Goal: Information Seeking & Learning: Learn about a topic

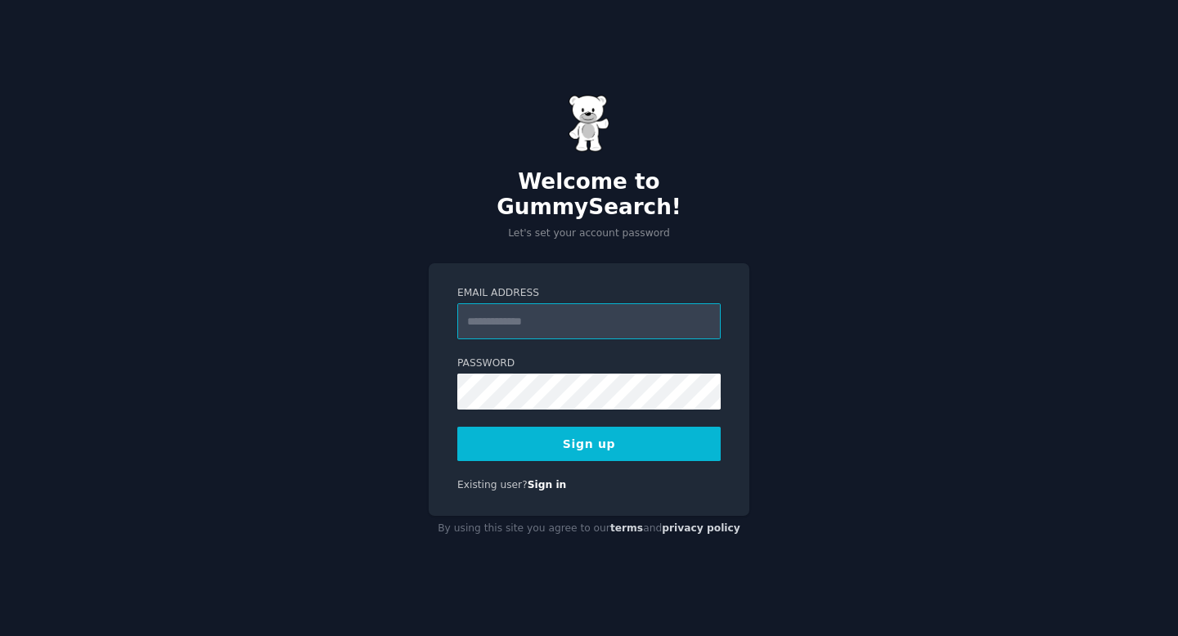
click at [519, 311] on input "Email Address" at bounding box center [588, 321] width 263 height 36
type input "**********"
click at [555, 428] on button "Sign up" at bounding box center [588, 444] width 263 height 34
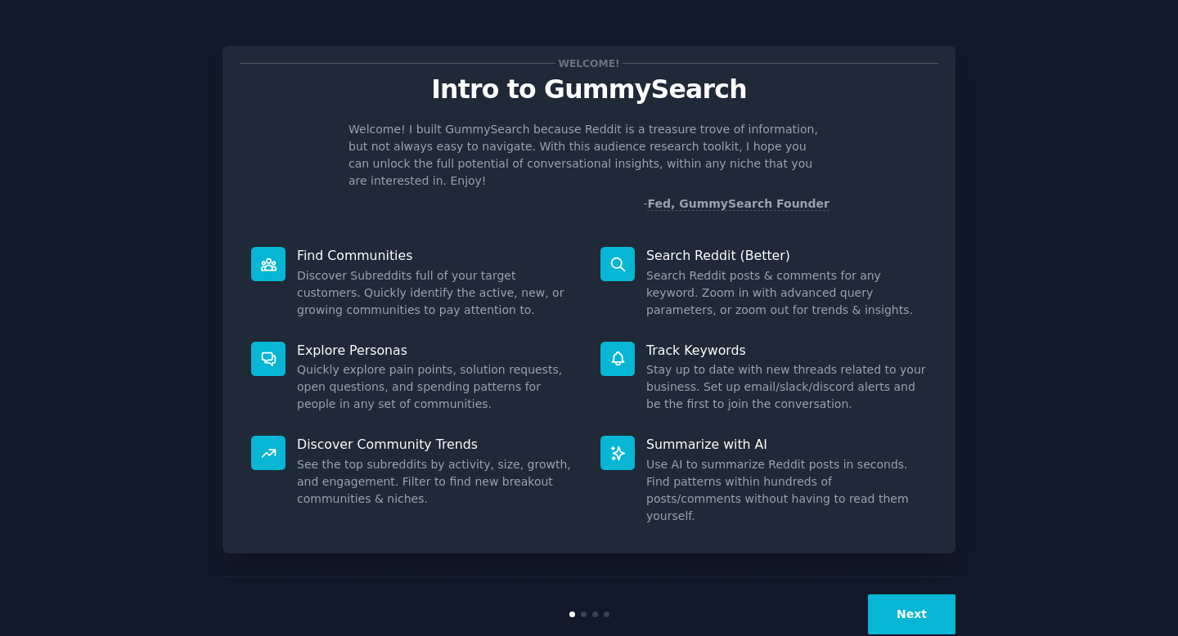
click at [914, 595] on button "Next" at bounding box center [912, 615] width 88 height 40
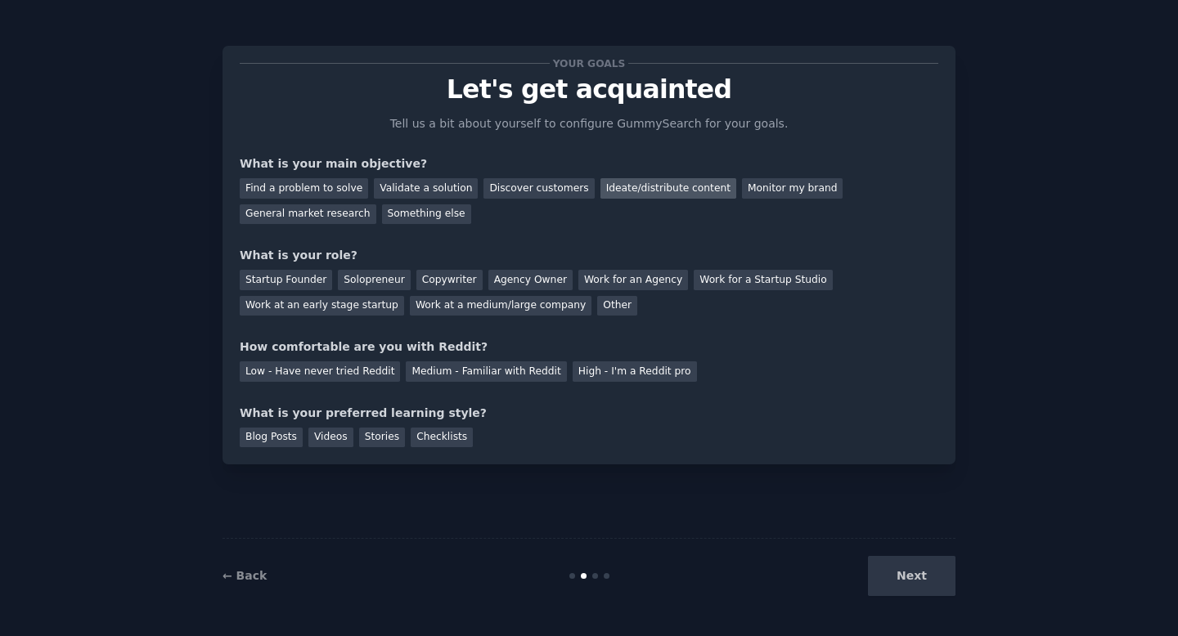
click at [640, 189] on div "Ideate/distribute content" at bounding box center [668, 188] width 136 height 20
click at [506, 186] on div "Discover customers" at bounding box center [538, 188] width 110 height 20
click at [600, 187] on div "Ideate/distribute content" at bounding box center [668, 188] width 136 height 20
click at [291, 281] on div "Startup Founder" at bounding box center [286, 280] width 92 height 20
click at [367, 280] on div "Solopreneur" at bounding box center [374, 280] width 72 height 20
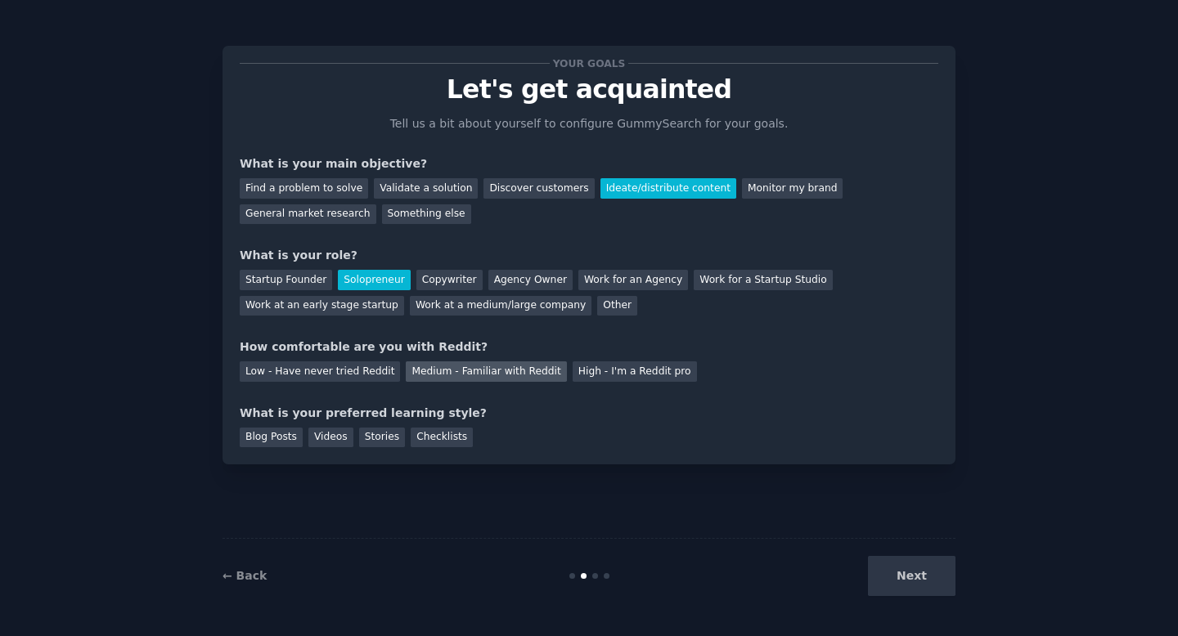
click at [519, 374] on div "Medium - Familiar with Reddit" at bounding box center [486, 372] width 160 height 20
click at [338, 433] on div "Videos" at bounding box center [330, 438] width 45 height 20
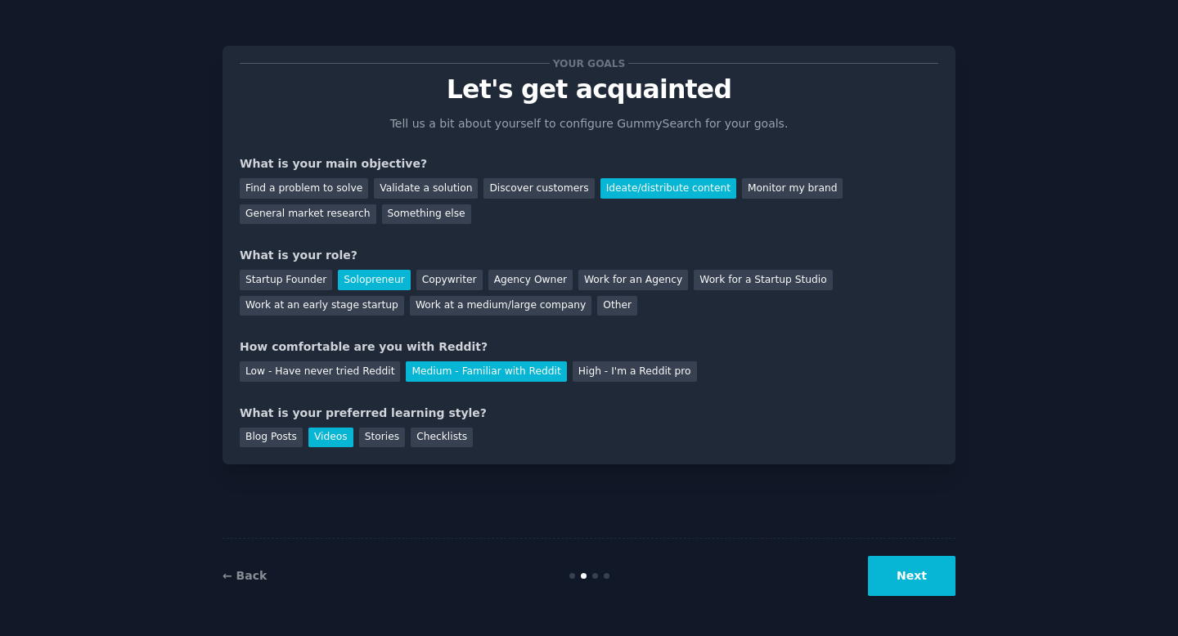
click at [910, 575] on button "Next" at bounding box center [912, 576] width 88 height 40
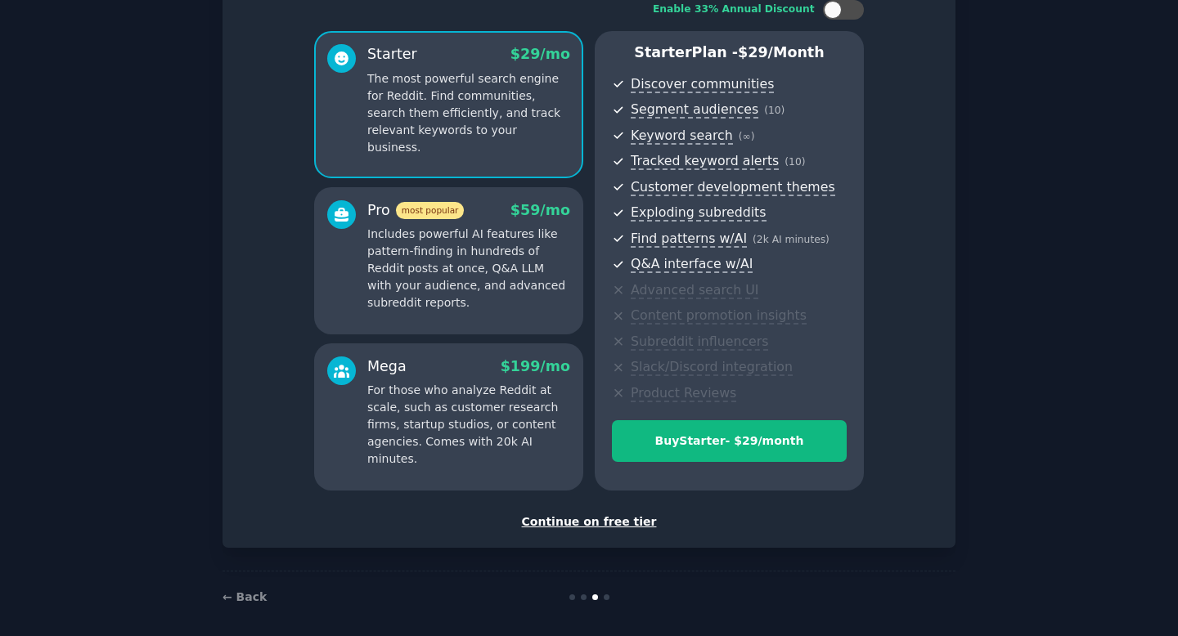
scroll to position [125, 0]
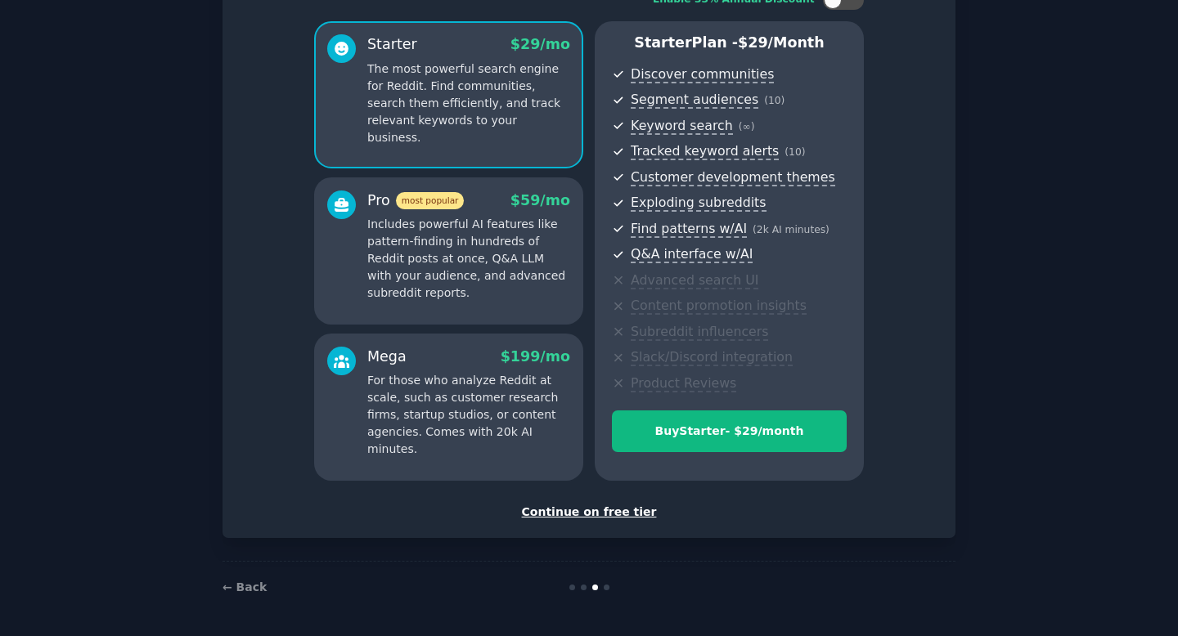
click at [601, 513] on div "Continue on free tier" at bounding box center [589, 512] width 699 height 17
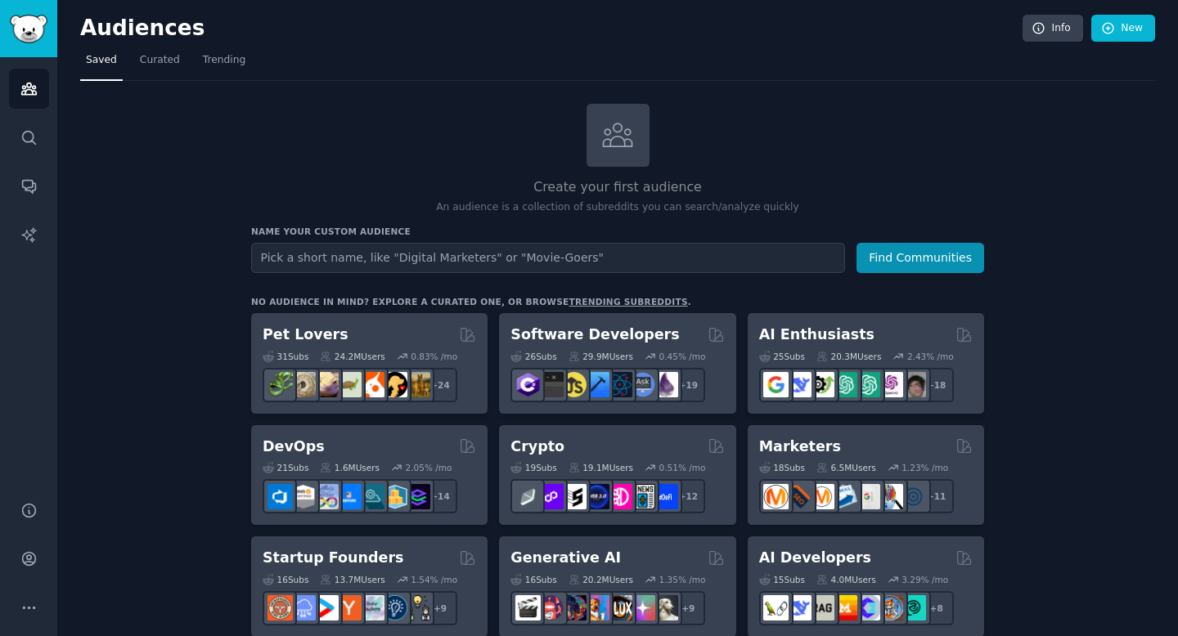
click at [500, 263] on input "text" at bounding box center [548, 258] width 594 height 30
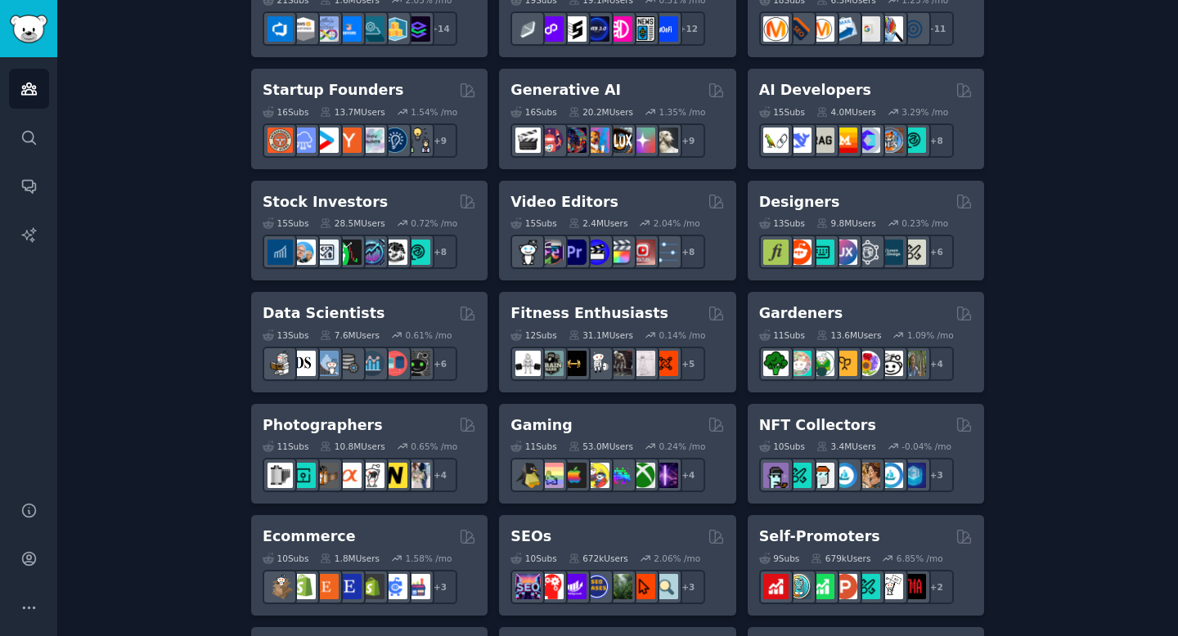
scroll to position [470, 0]
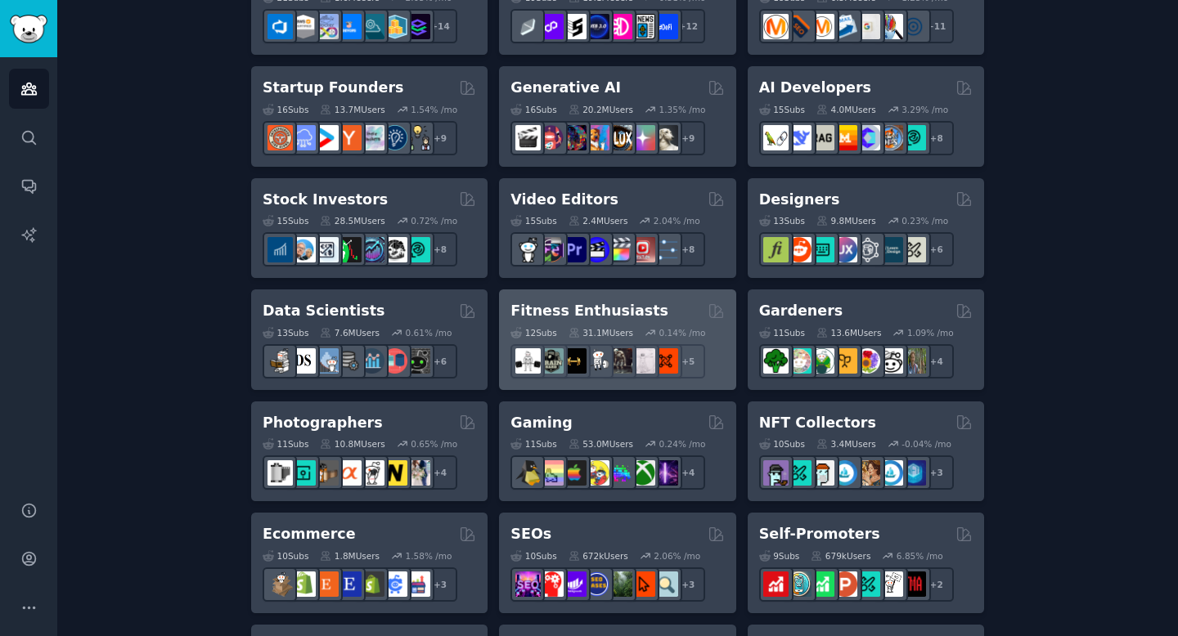
click at [645, 330] on icon at bounding box center [650, 332] width 11 height 11
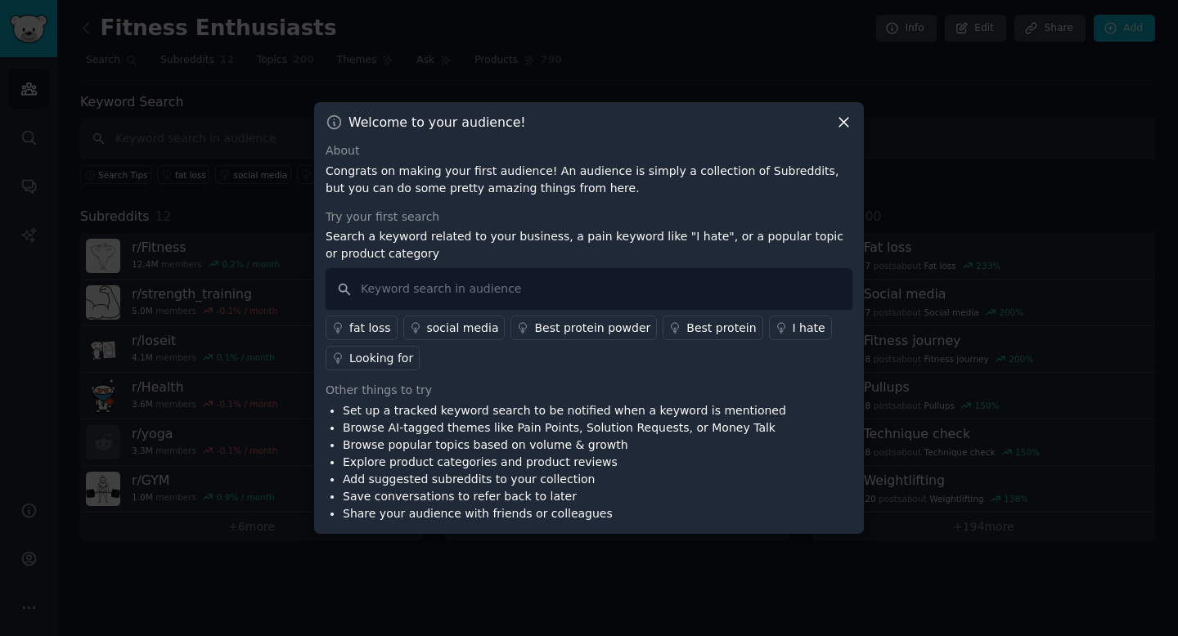
click at [366, 325] on div "fat loss" at bounding box center [370, 328] width 42 height 17
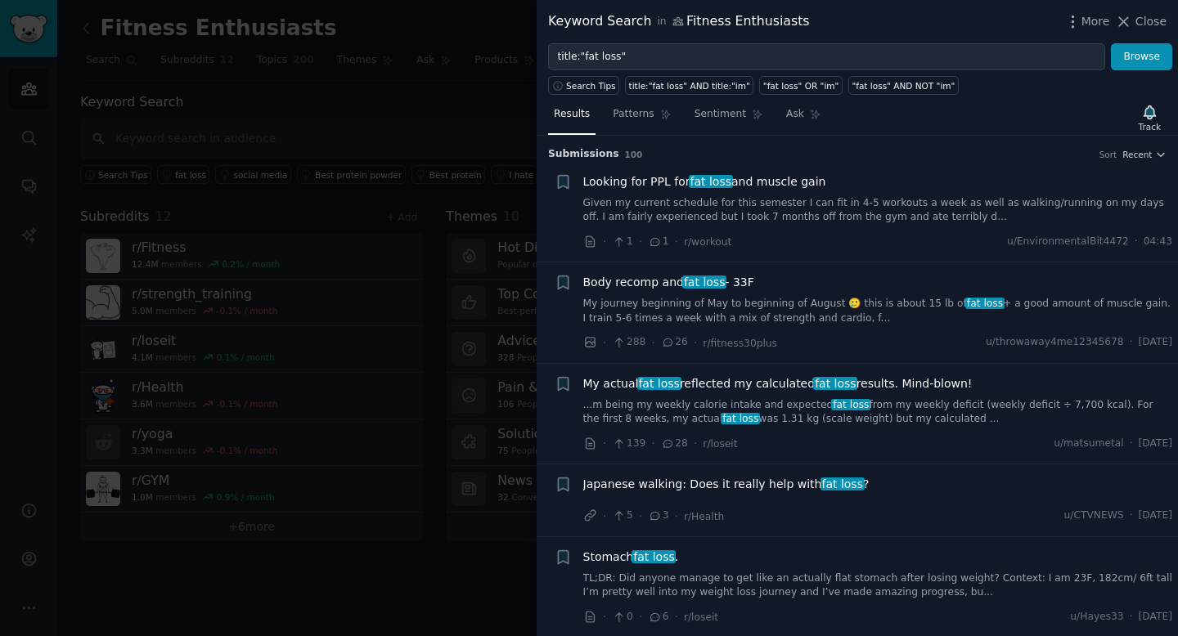
click at [363, 260] on div at bounding box center [589, 318] width 1178 height 636
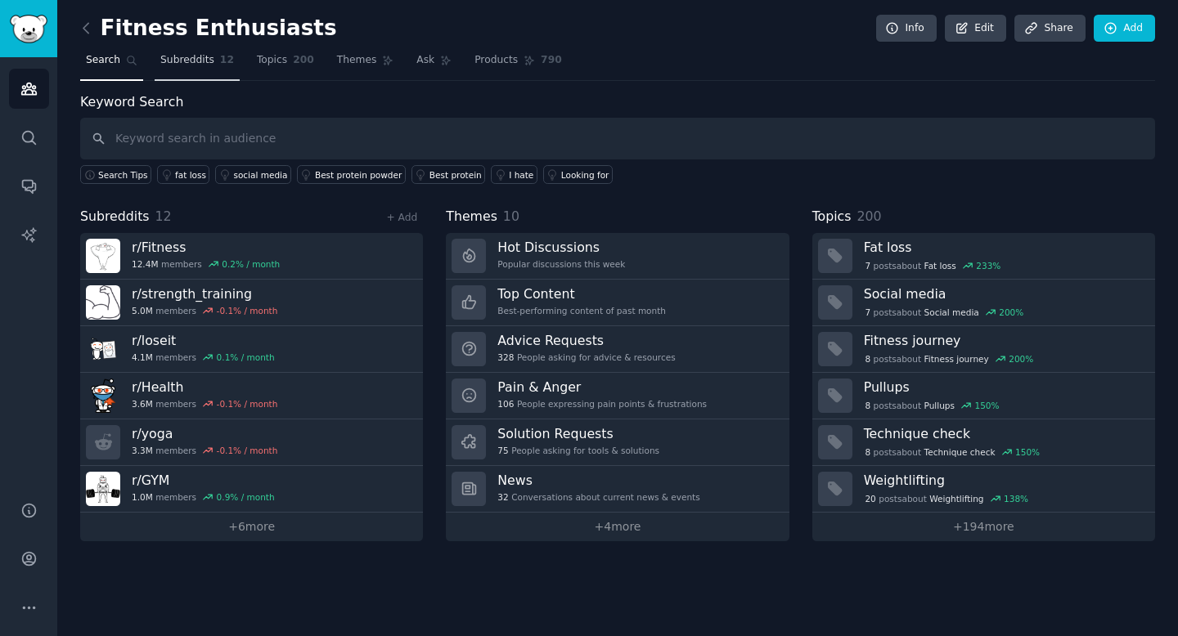
click at [183, 61] on span "Subreddits" at bounding box center [187, 60] width 54 height 15
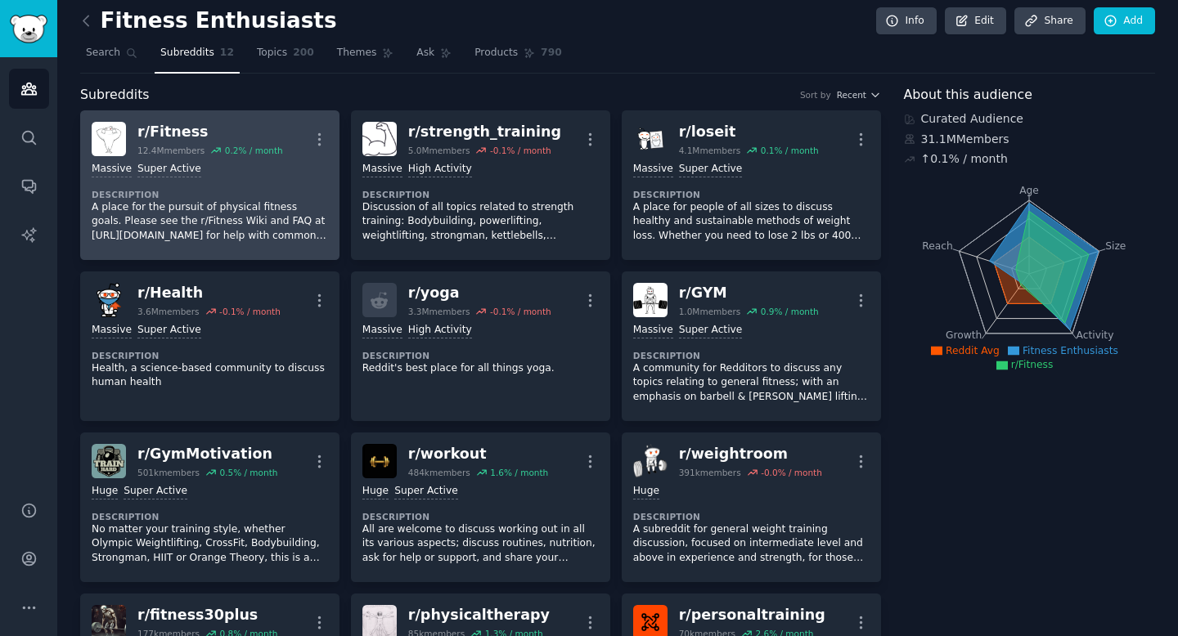
scroll to position [2, 0]
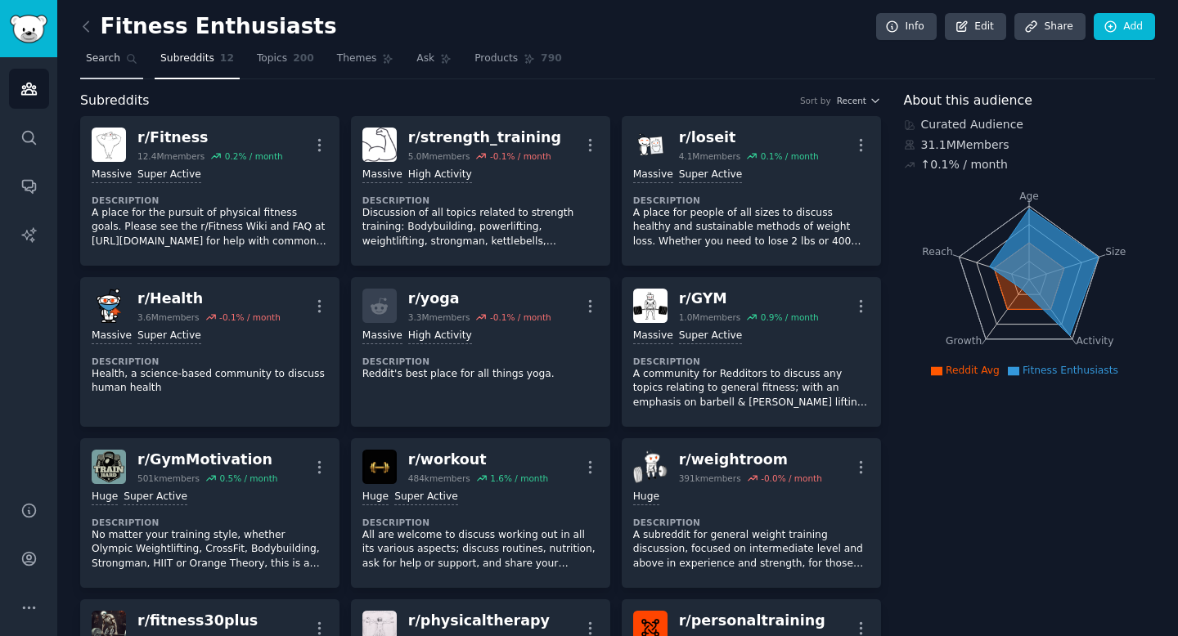
click at [115, 59] on span "Search" at bounding box center [103, 59] width 34 height 15
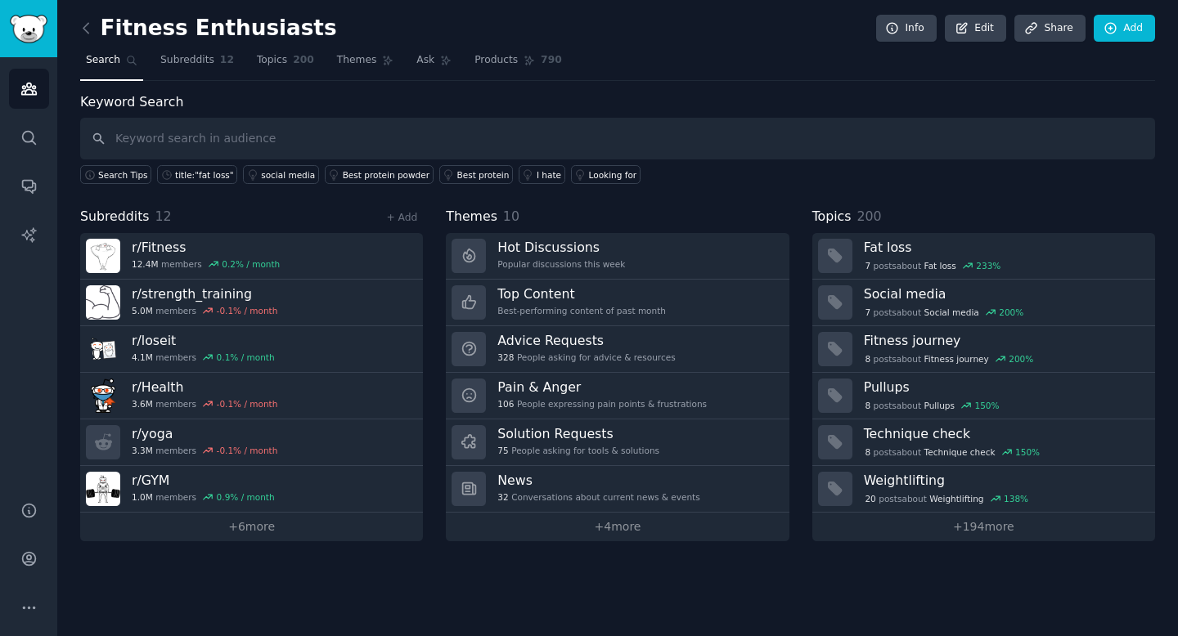
click at [312, 138] on input "text" at bounding box center [617, 139] width 1075 height 42
type input "keto"
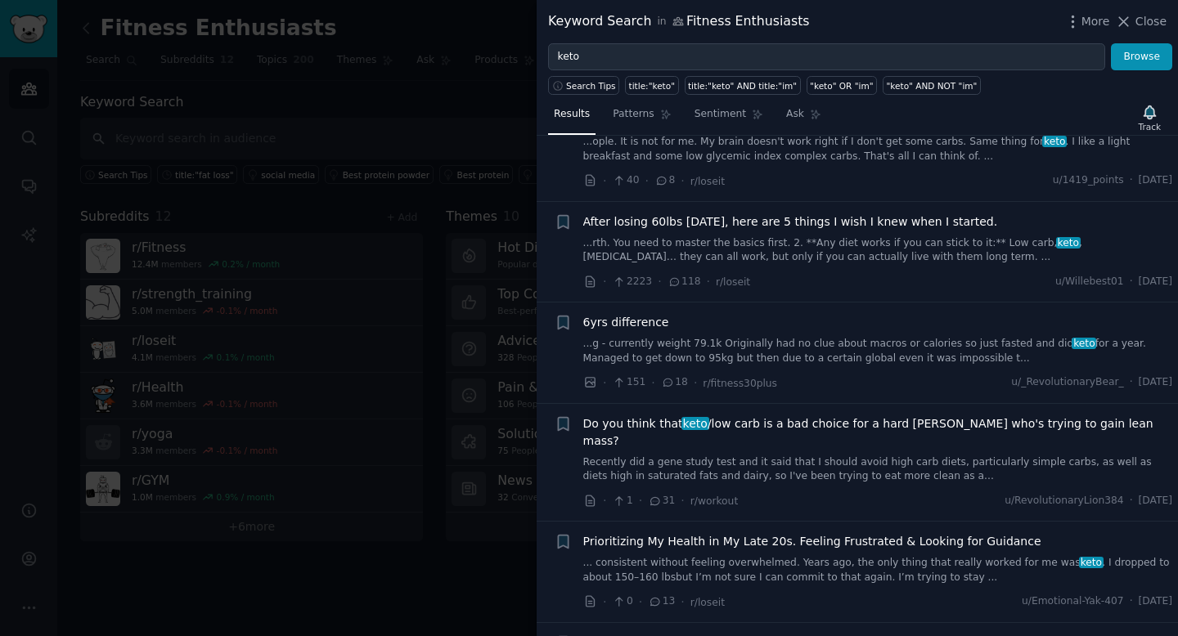
scroll to position [456, 0]
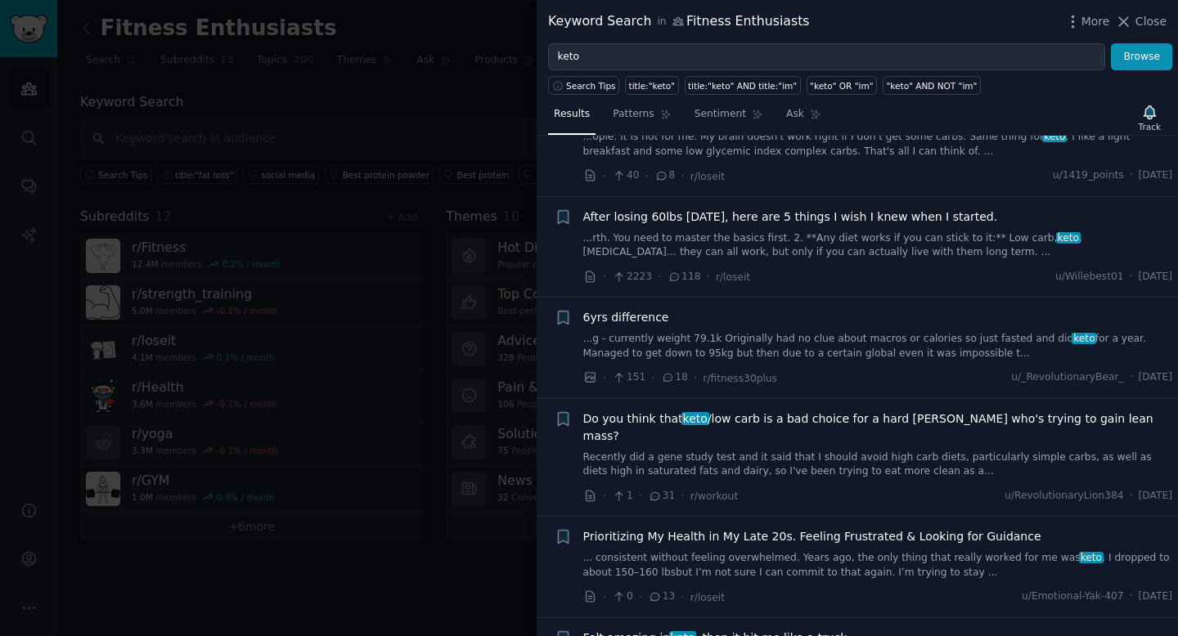
click at [417, 263] on div at bounding box center [589, 318] width 1178 height 636
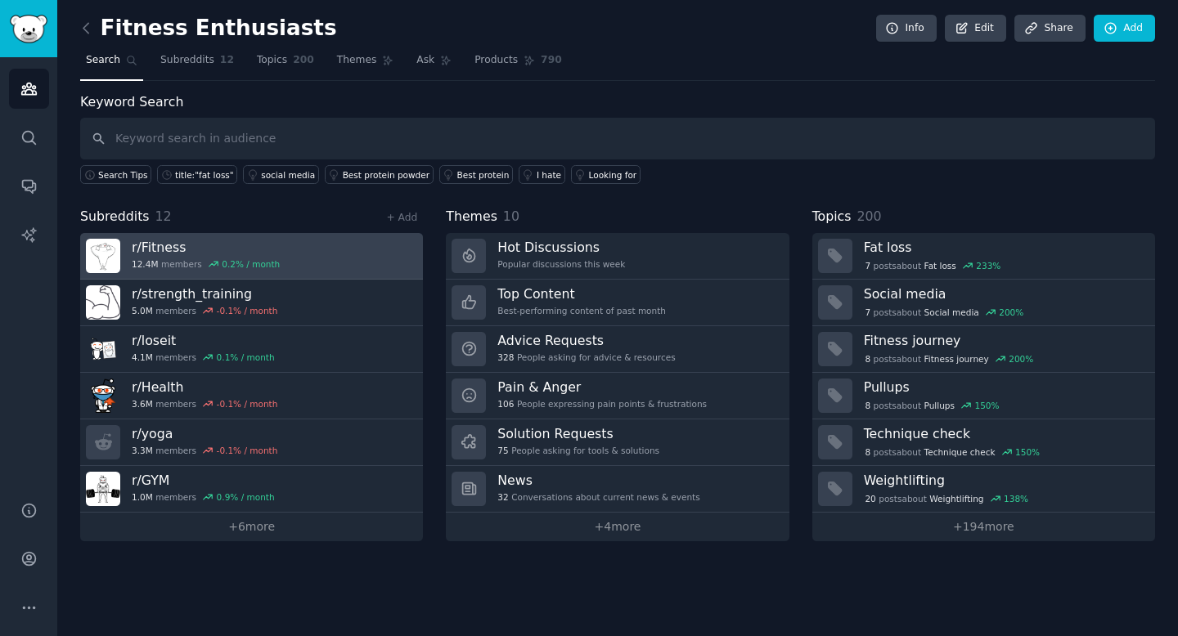
click at [341, 249] on link "r/ Fitness 12.4M members 0.2 % / month" at bounding box center [251, 256] width 343 height 47
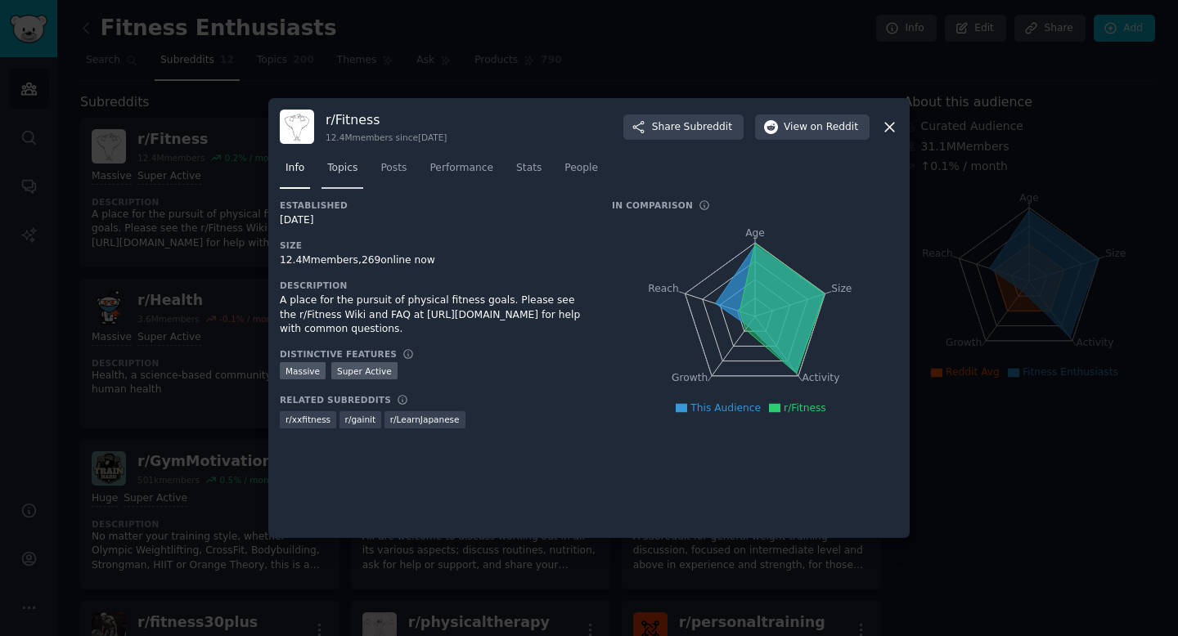
click at [346, 173] on span "Topics" at bounding box center [342, 168] width 30 height 15
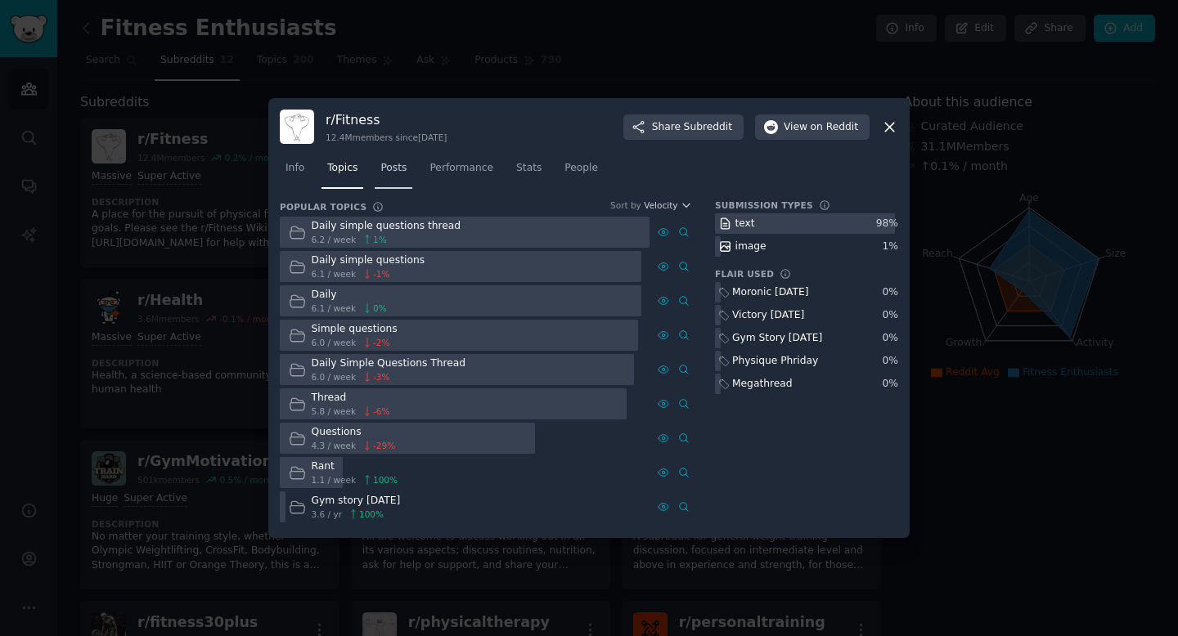
click at [392, 169] on span "Posts" at bounding box center [393, 168] width 26 height 15
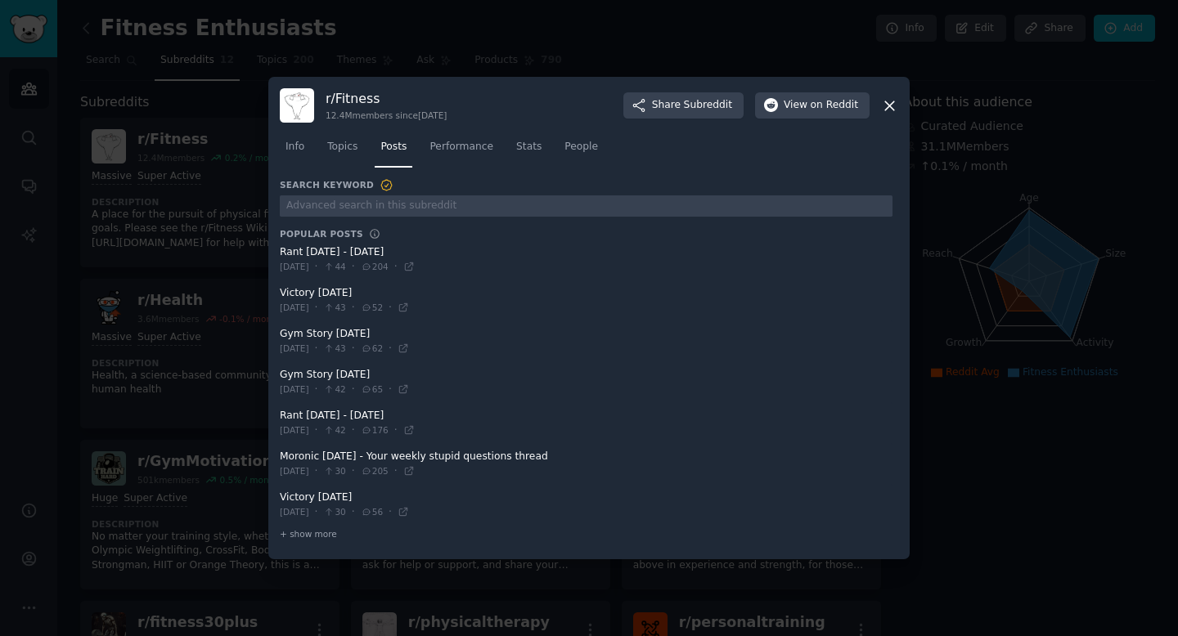
click at [893, 110] on icon at bounding box center [889, 105] width 9 height 9
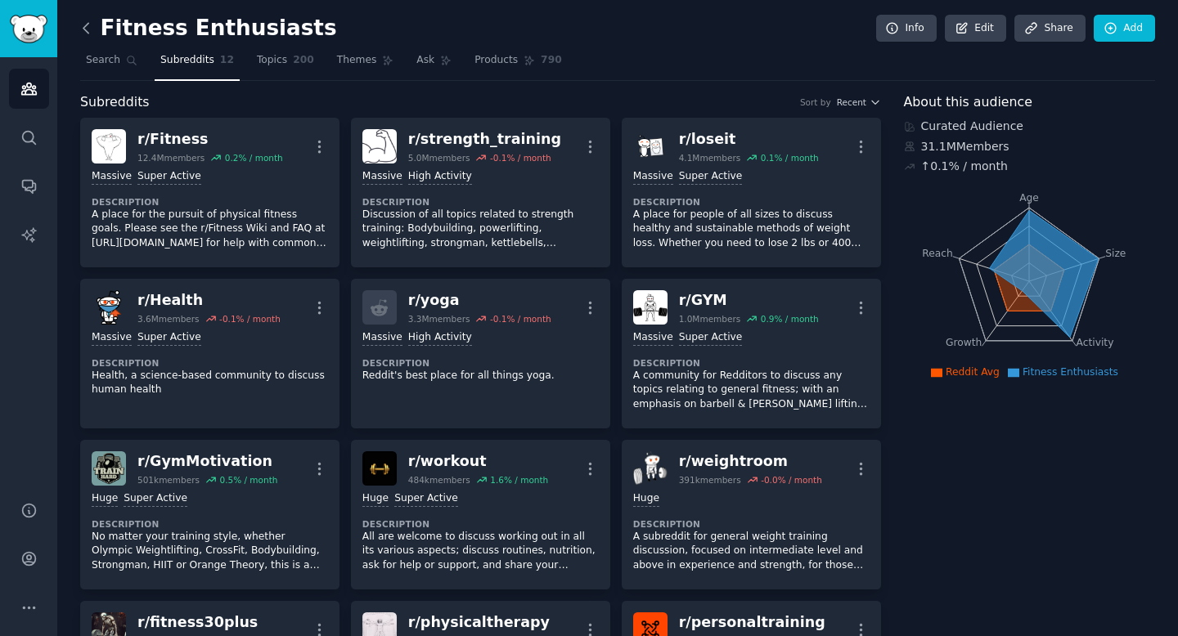
click at [92, 29] on icon at bounding box center [86, 28] width 17 height 17
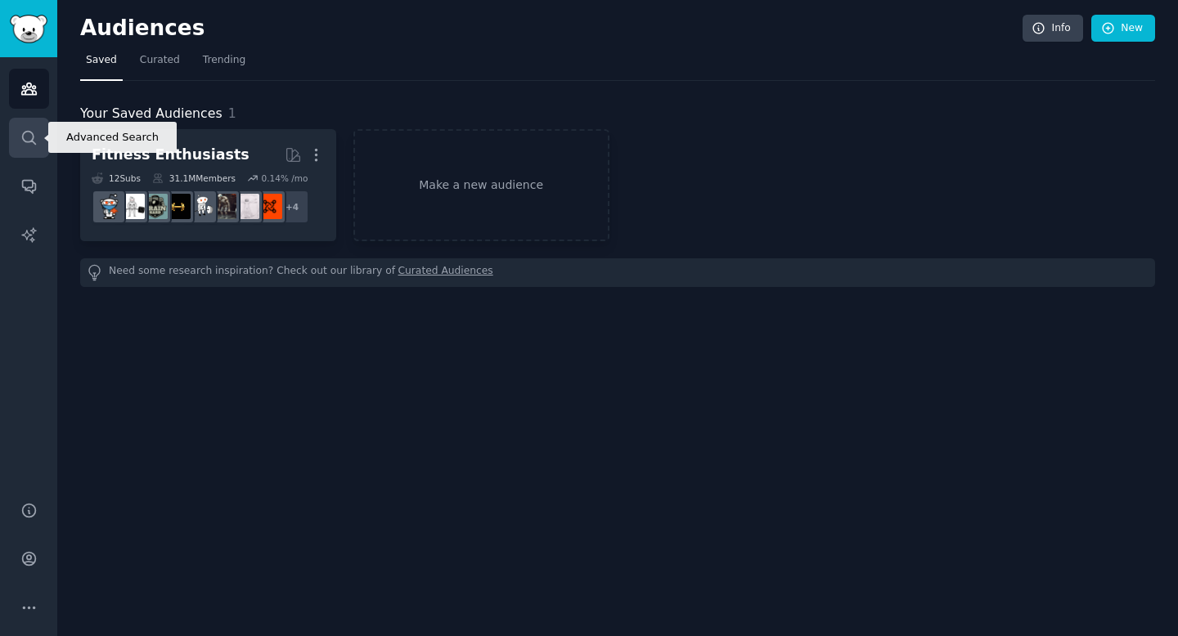
click at [24, 143] on icon "Sidebar" at bounding box center [28, 137] width 17 height 17
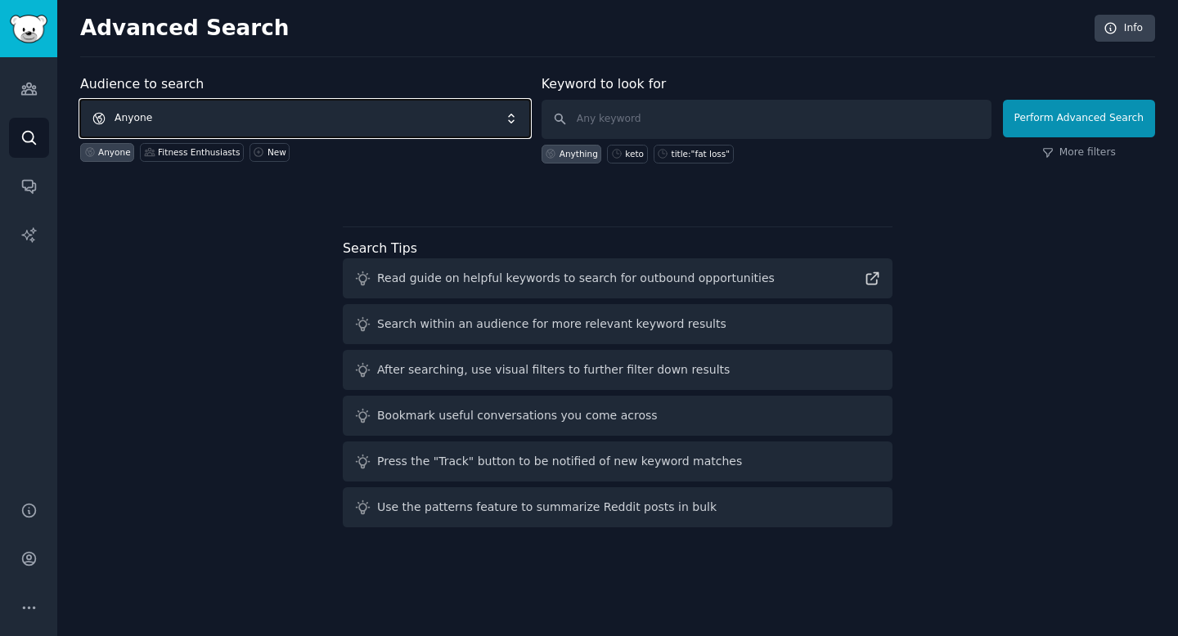
click at [362, 120] on span "Anyone" at bounding box center [305, 119] width 450 height 38
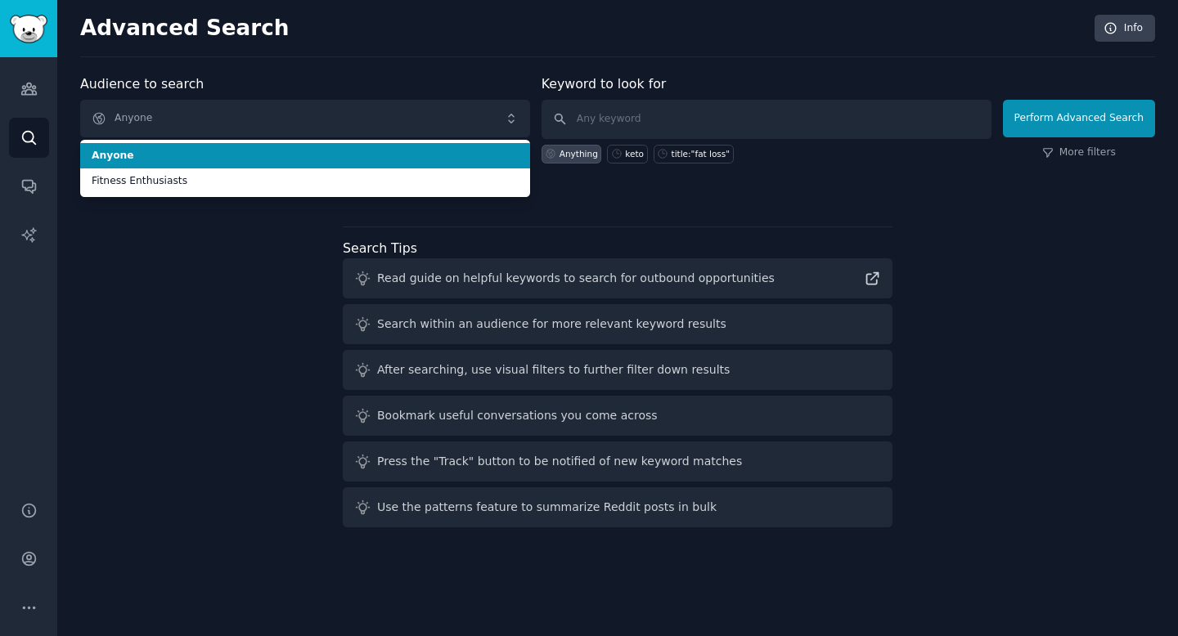
click at [345, 157] on span "Anyone" at bounding box center [305, 156] width 427 height 15
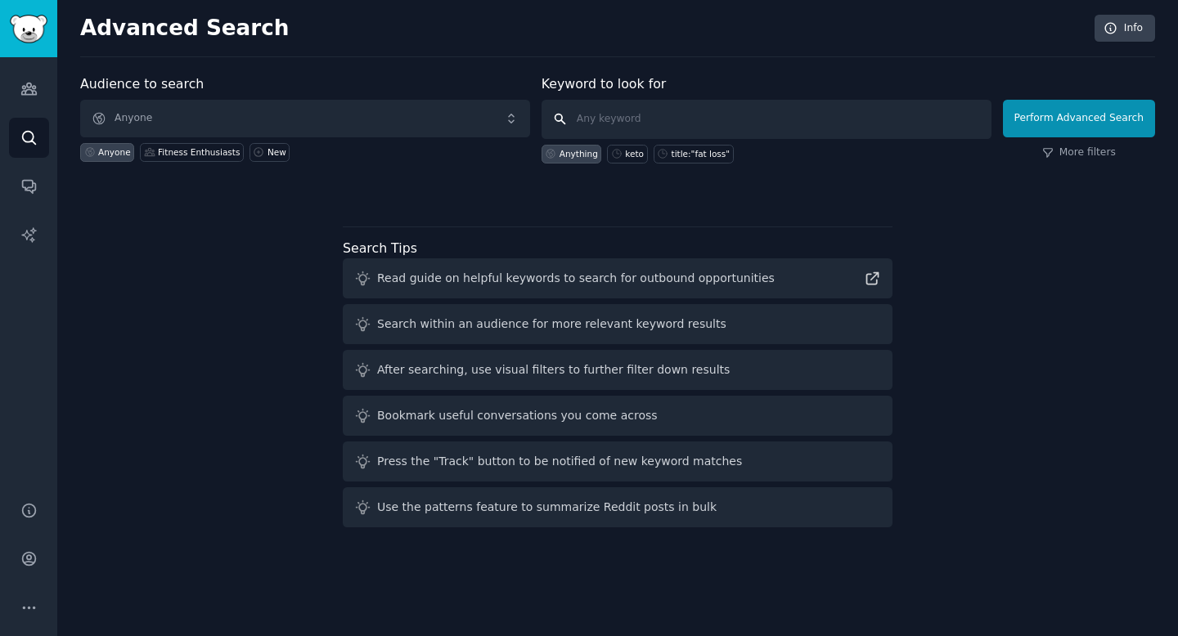
click at [627, 125] on input "text" at bounding box center [767, 119] width 450 height 39
type input "carb cycling"
click at [1077, 123] on button "Perform Advanced Search" at bounding box center [1079, 119] width 152 height 38
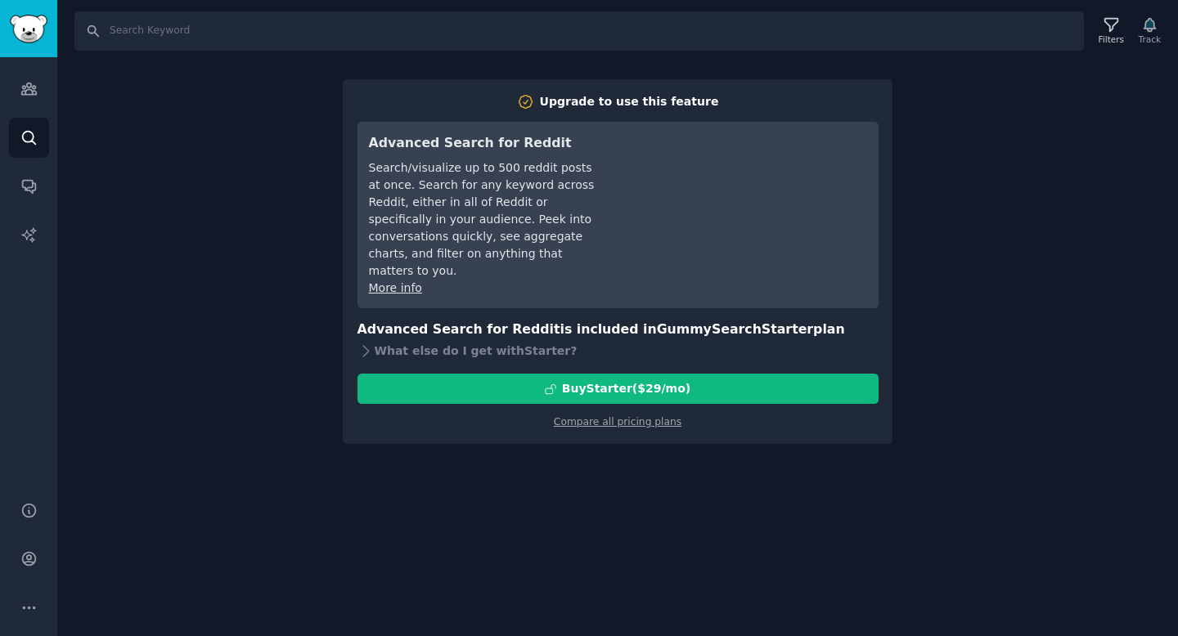
click at [1099, 236] on div "Search Filters Track Upgrade to use this feature Advanced Search for Reddit Sea…" at bounding box center [617, 318] width 1121 height 636
click at [241, 247] on div "Search Filters Track Upgrade to use this feature Advanced Search for Reddit Sea…" at bounding box center [617, 318] width 1121 height 636
click at [27, 134] on icon "Sidebar" at bounding box center [28, 137] width 17 height 17
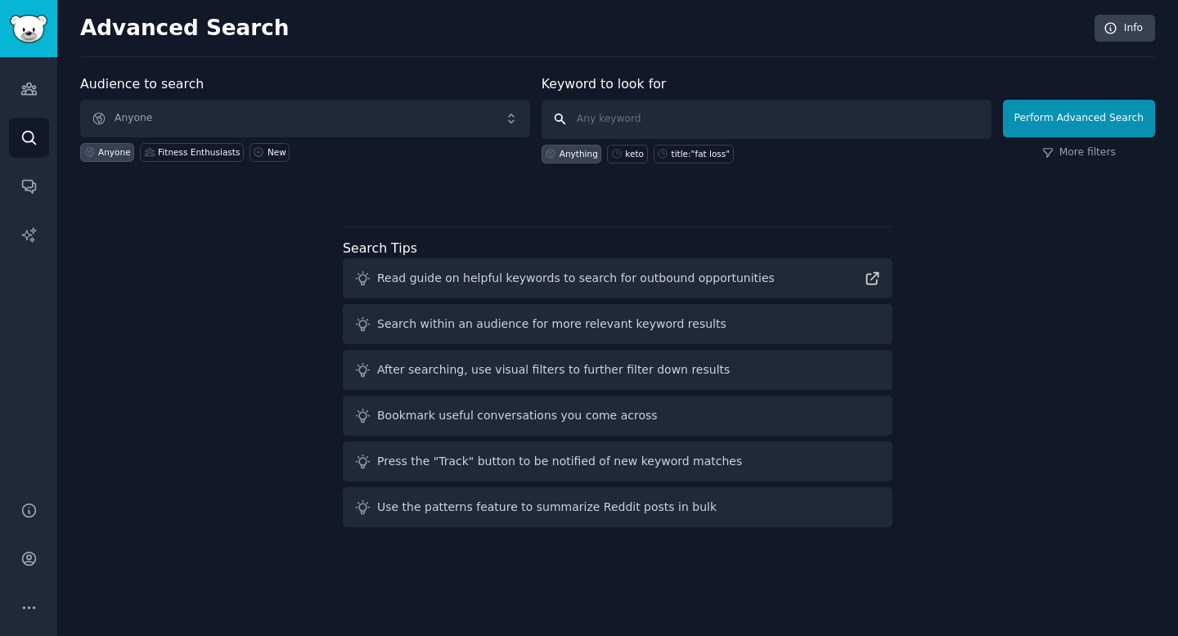
click at [761, 127] on input "text" at bounding box center [767, 119] width 450 height 39
click at [24, 88] on icon "Sidebar" at bounding box center [28, 88] width 15 height 11
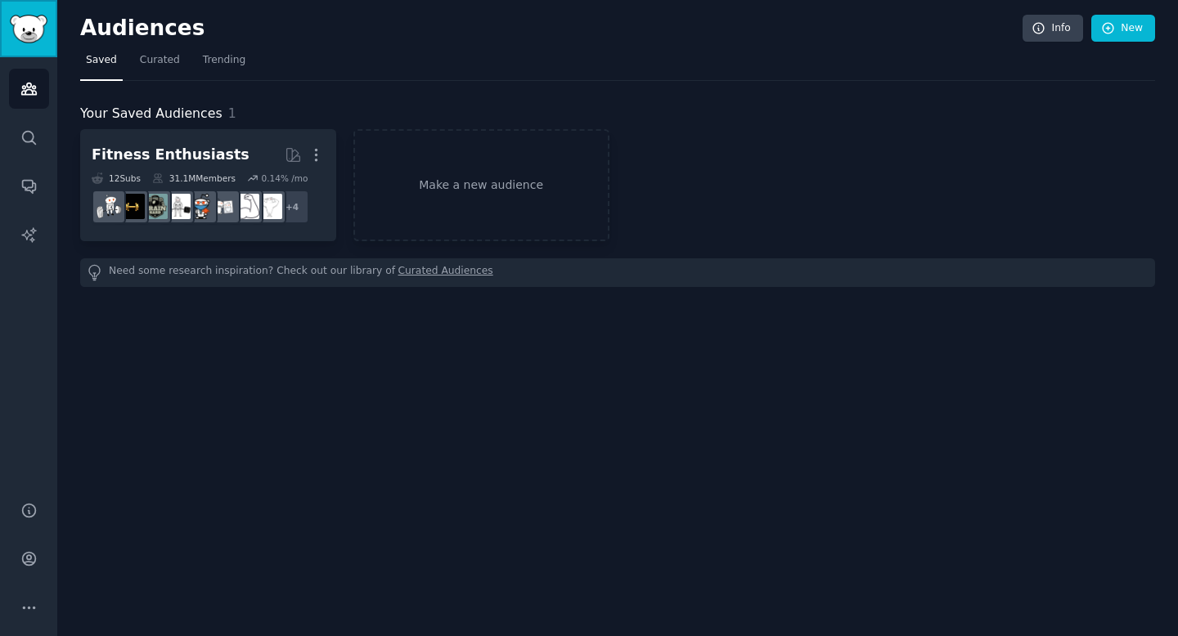
click at [29, 19] on img "Sidebar" at bounding box center [29, 29] width 38 height 29
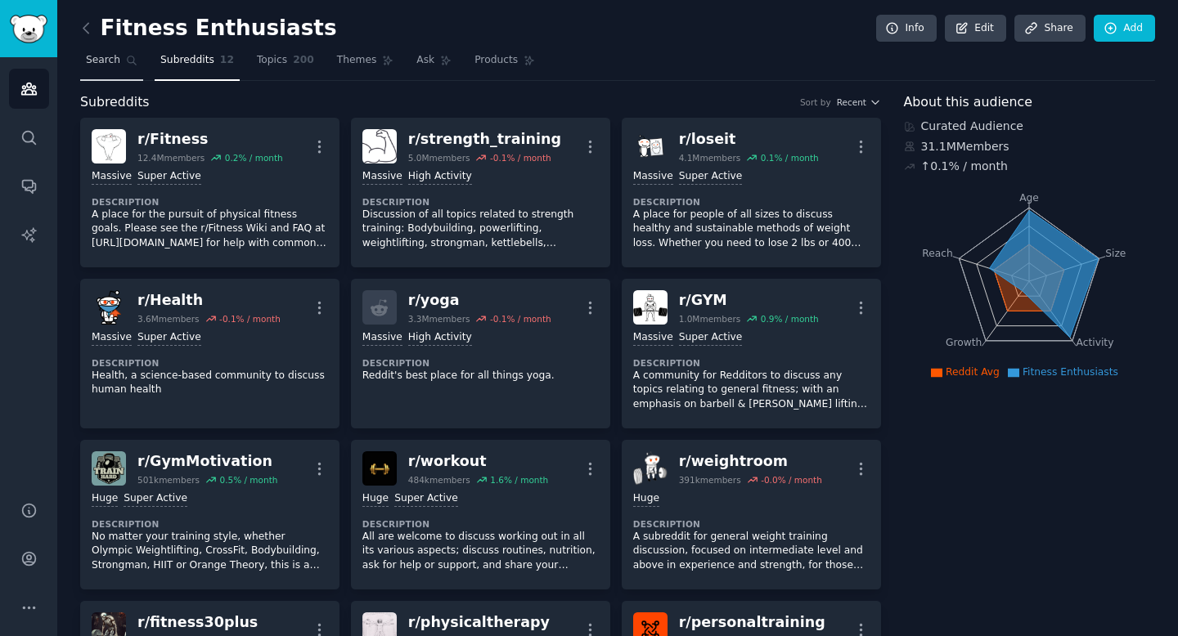
click at [115, 59] on span "Search" at bounding box center [103, 60] width 34 height 15
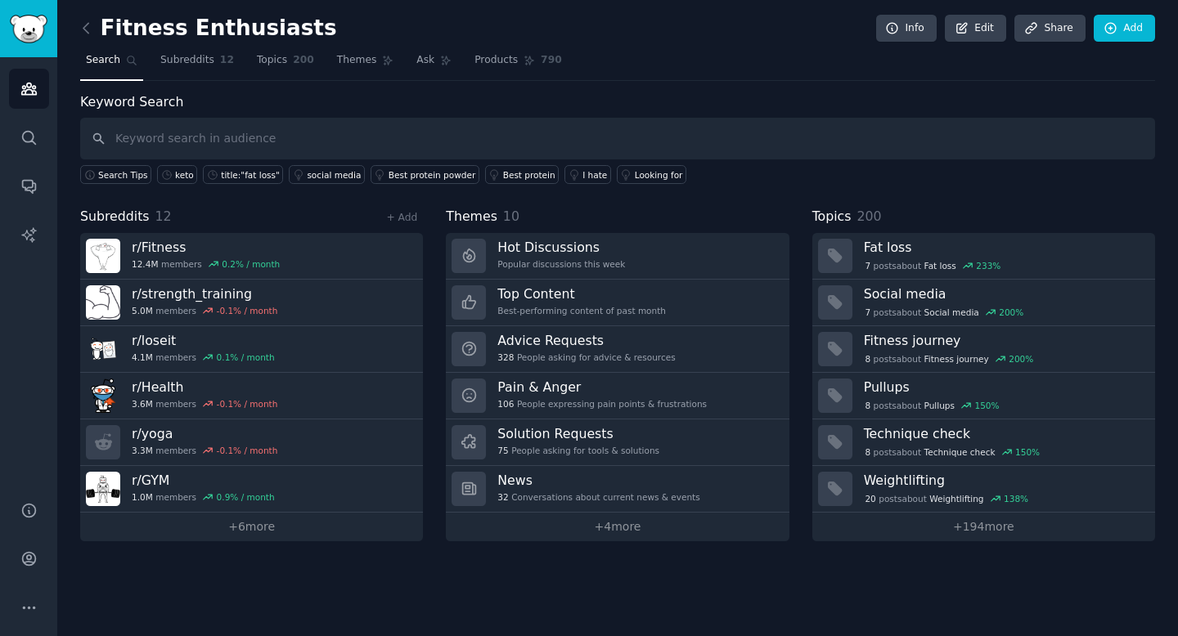
click at [227, 138] on input "text" at bounding box center [617, 139] width 1075 height 42
type input "carb cycling"
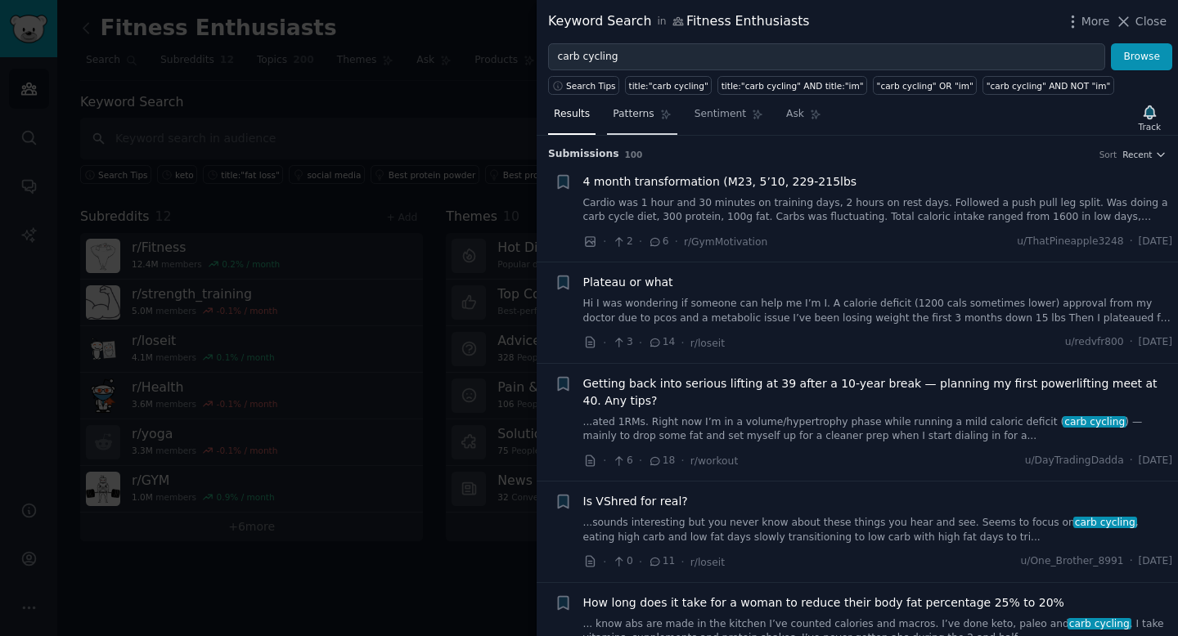
click at [636, 119] on span "Patterns" at bounding box center [633, 114] width 41 height 15
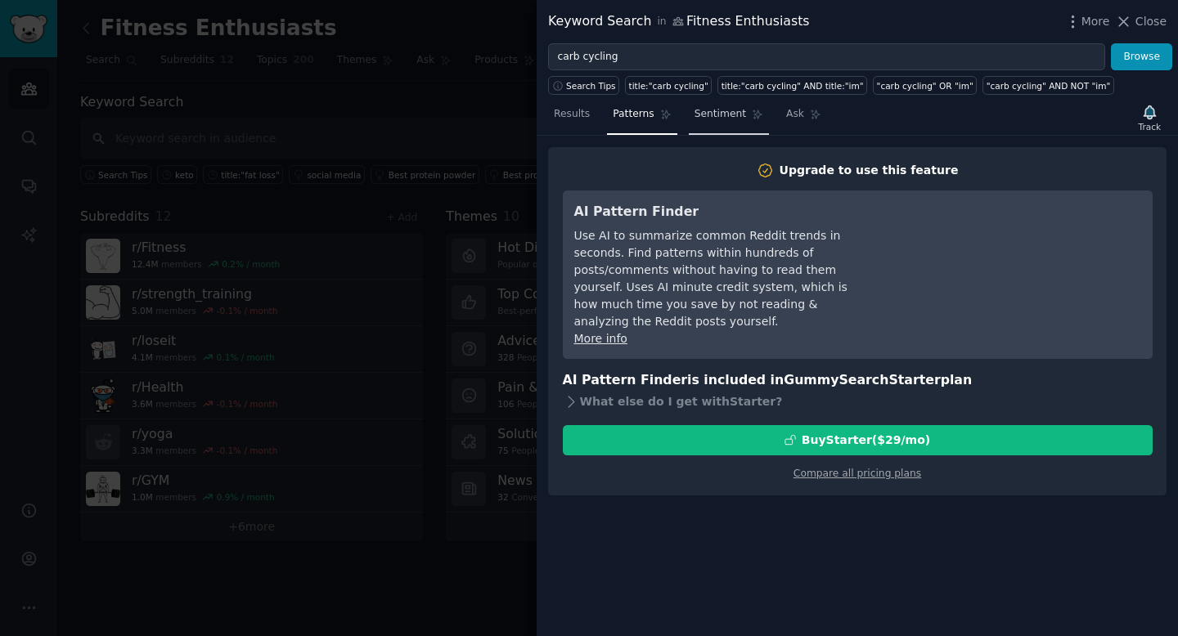
click at [720, 119] on span "Sentiment" at bounding box center [720, 114] width 52 height 15
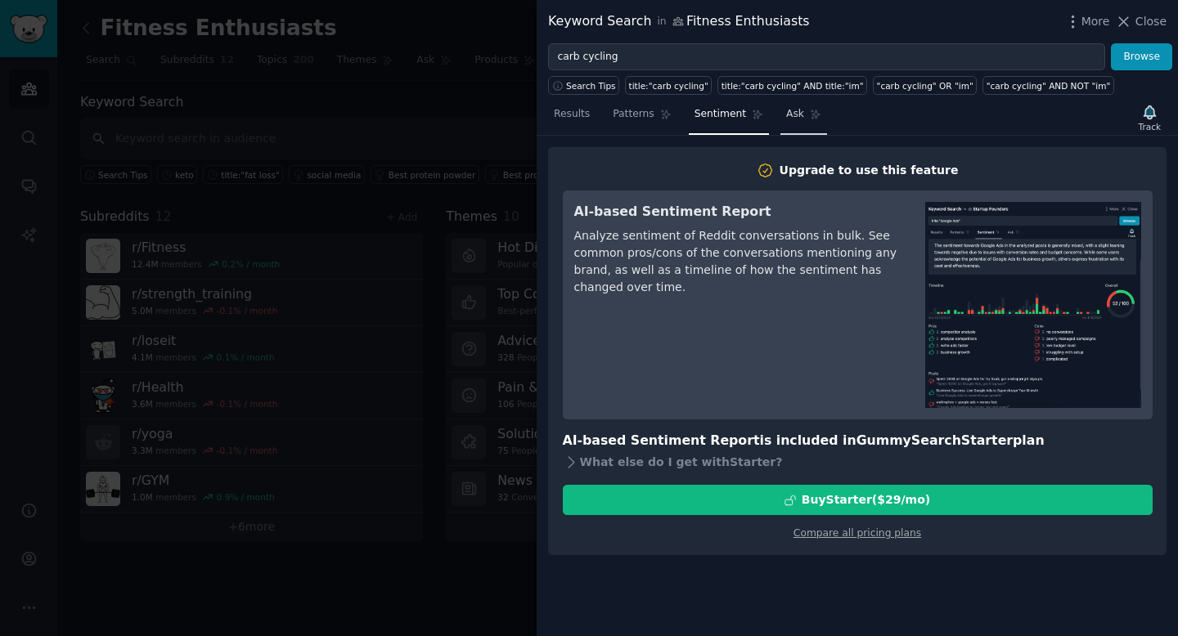
click at [791, 119] on span "Ask" at bounding box center [795, 114] width 18 height 15
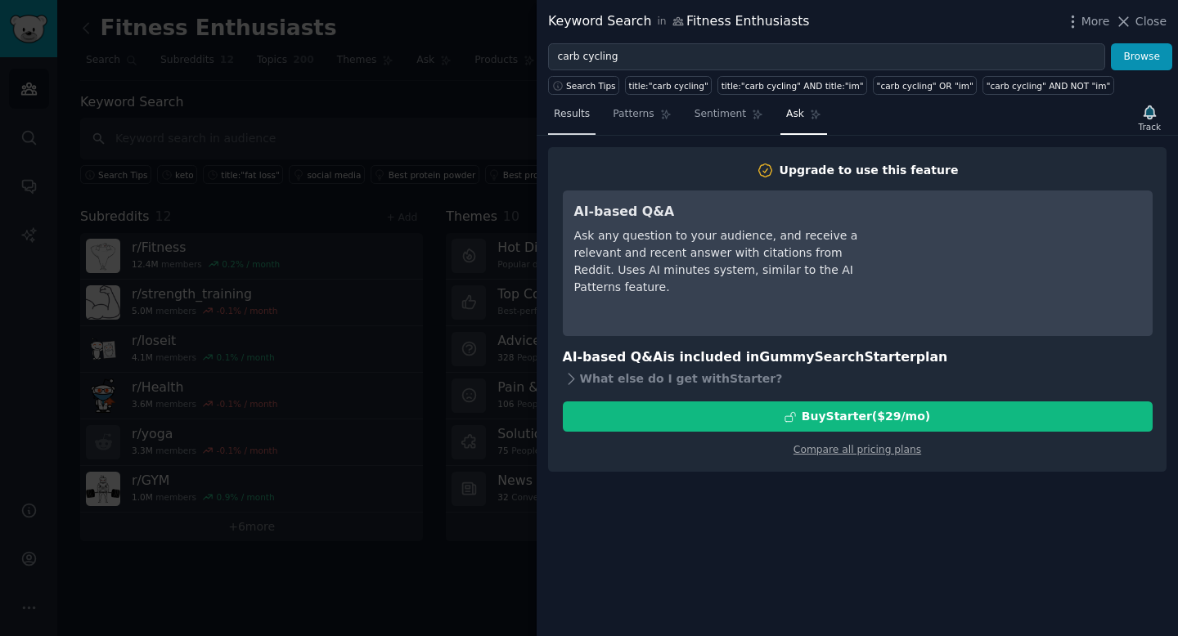
click at [561, 119] on span "Results" at bounding box center [572, 114] width 36 height 15
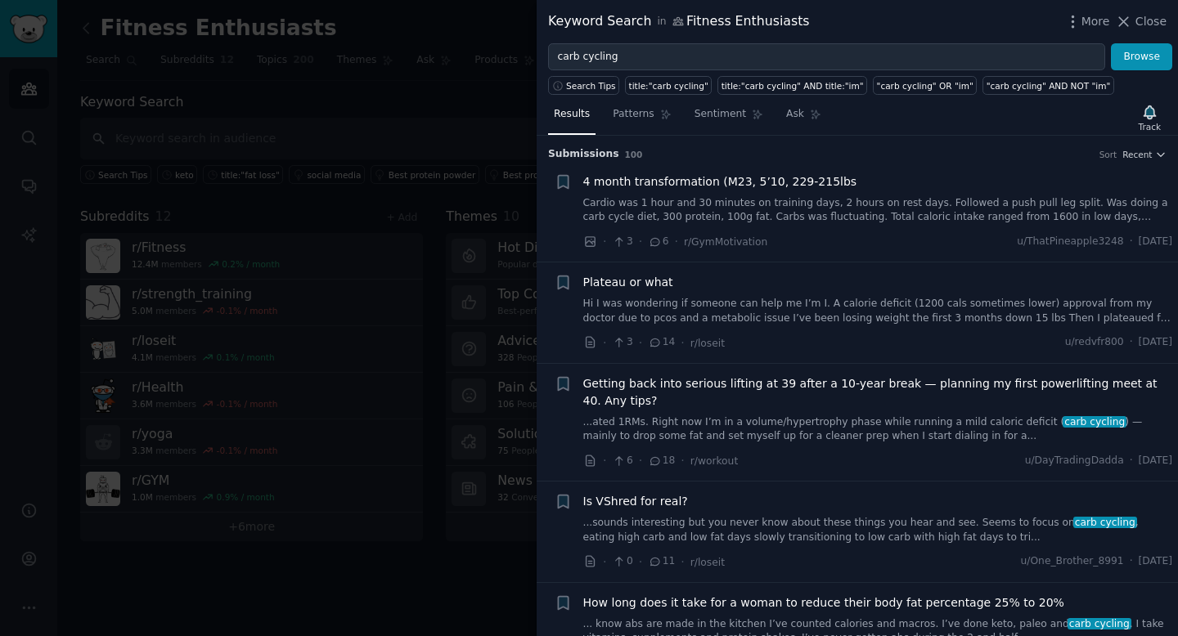
click at [444, 182] on div at bounding box center [589, 318] width 1178 height 636
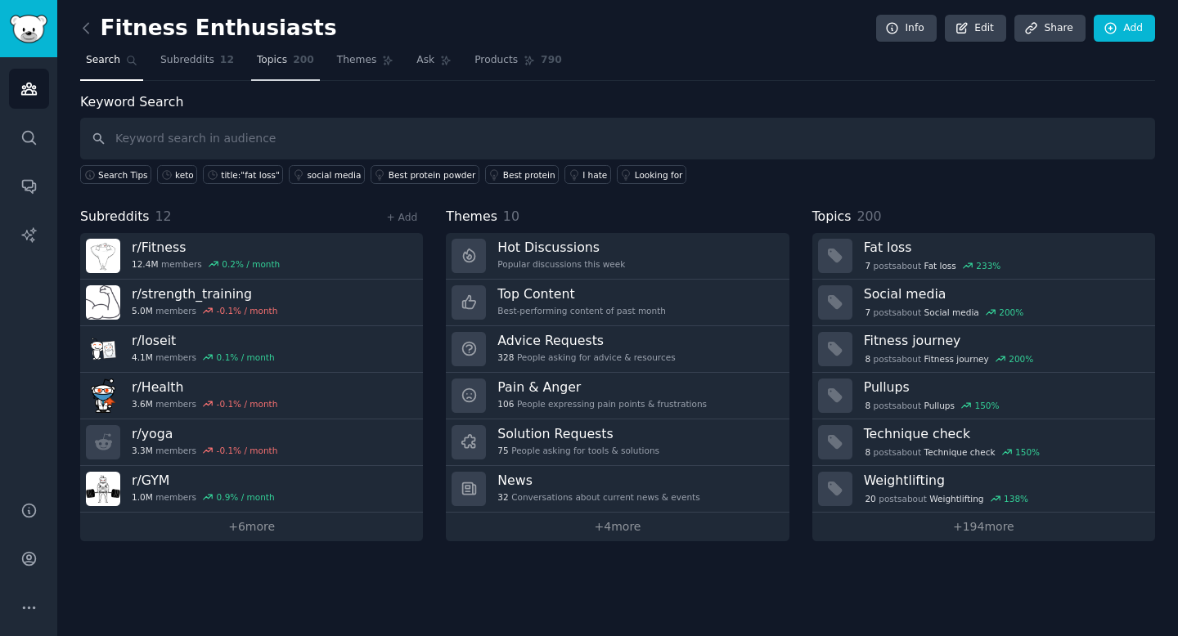
click at [275, 60] on span "Topics" at bounding box center [272, 60] width 30 height 15
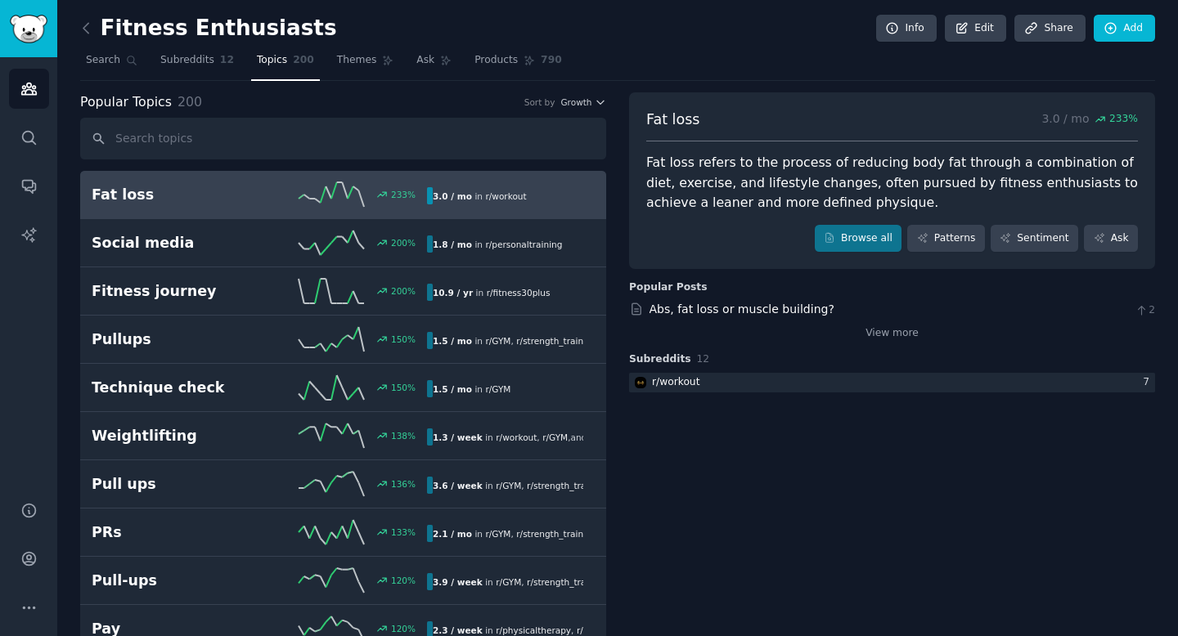
click at [227, 194] on h2 "Fat loss" at bounding box center [176, 195] width 168 height 20
click at [121, 199] on h2 "Fat loss" at bounding box center [176, 195] width 168 height 20
click at [966, 230] on link "Patterns" at bounding box center [945, 239] width 77 height 28
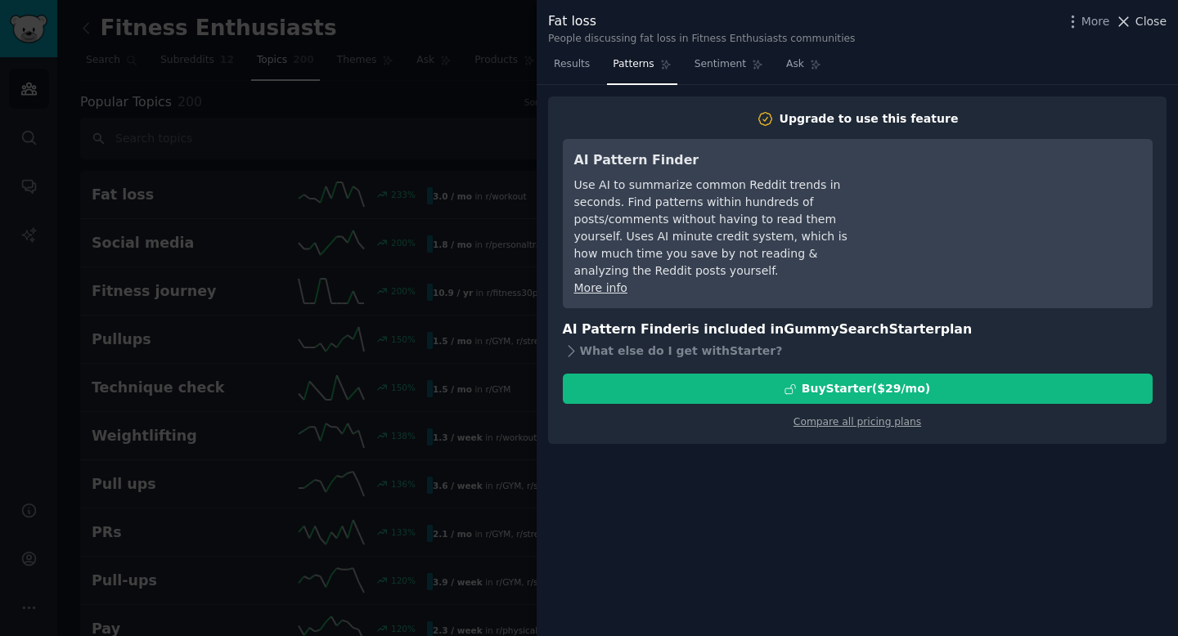
click at [1135, 18] on button "Close" at bounding box center [1141, 21] width 52 height 17
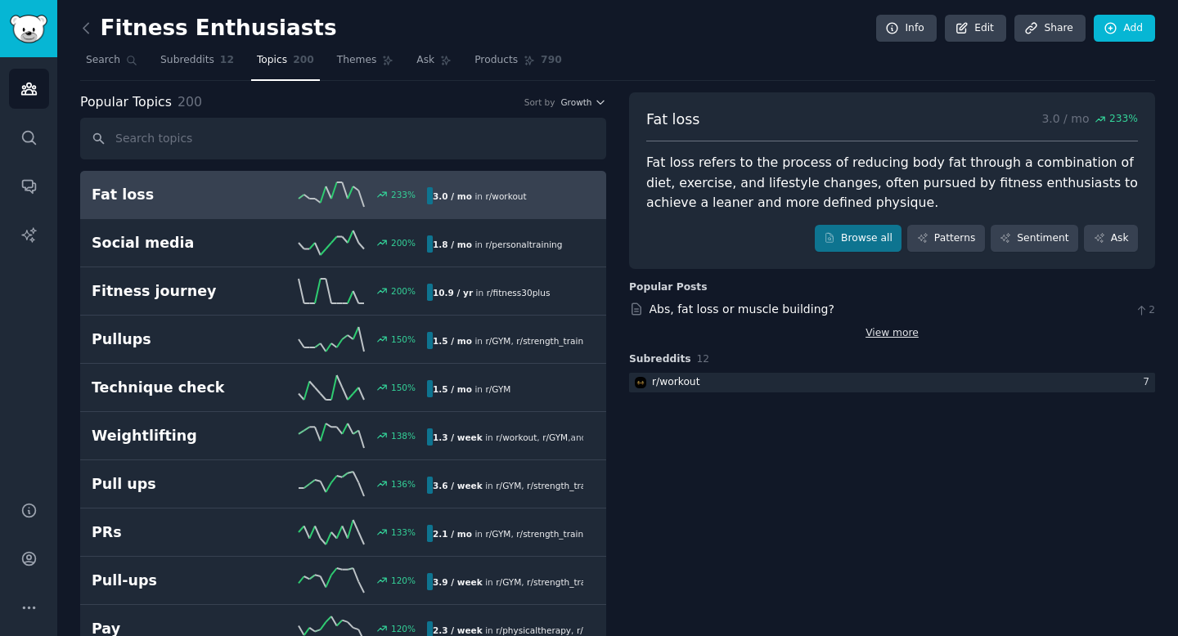
click at [907, 338] on link "View more" at bounding box center [891, 333] width 53 height 15
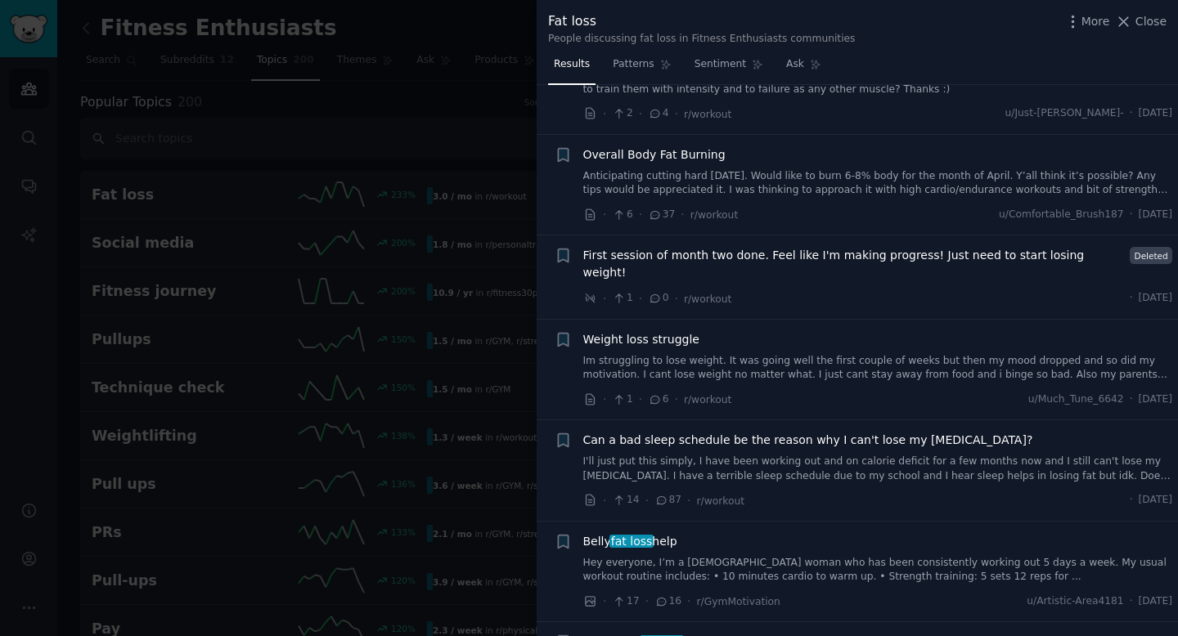
scroll to position [4635, 0]
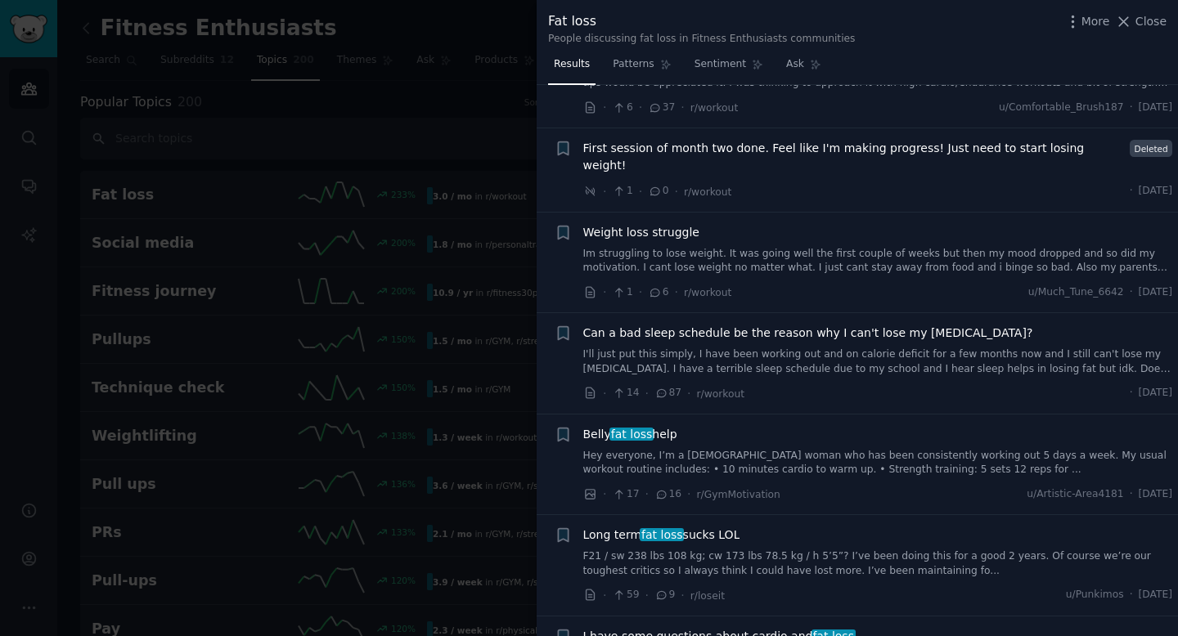
click at [440, 317] on div at bounding box center [589, 318] width 1178 height 636
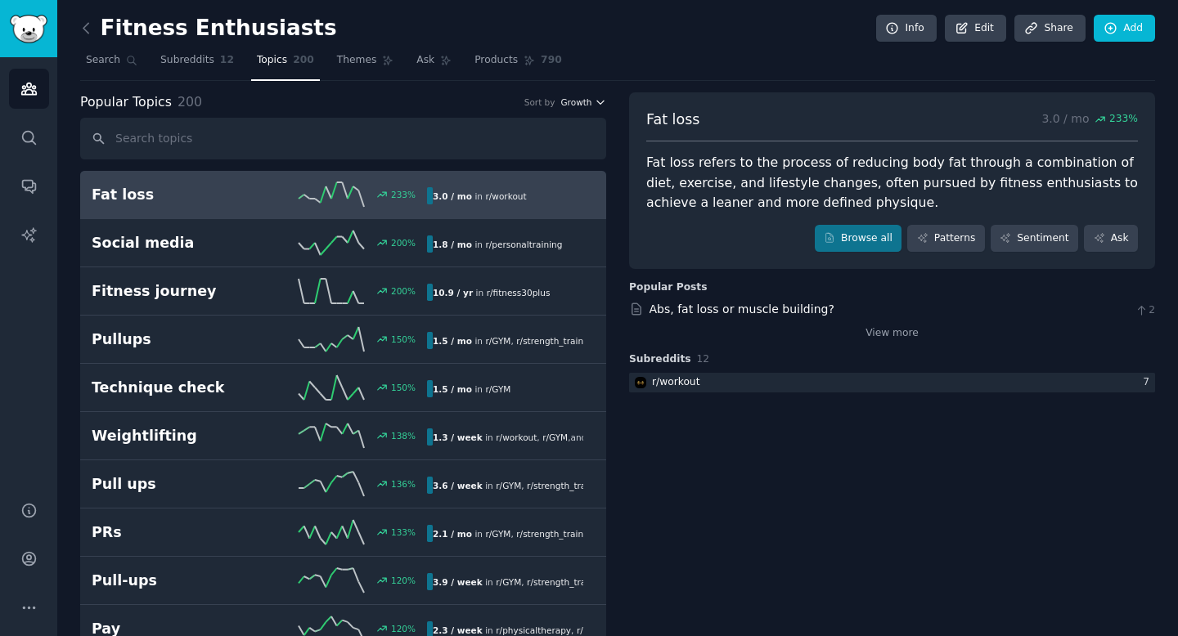
click at [597, 101] on icon "button" at bounding box center [600, 102] width 11 height 11
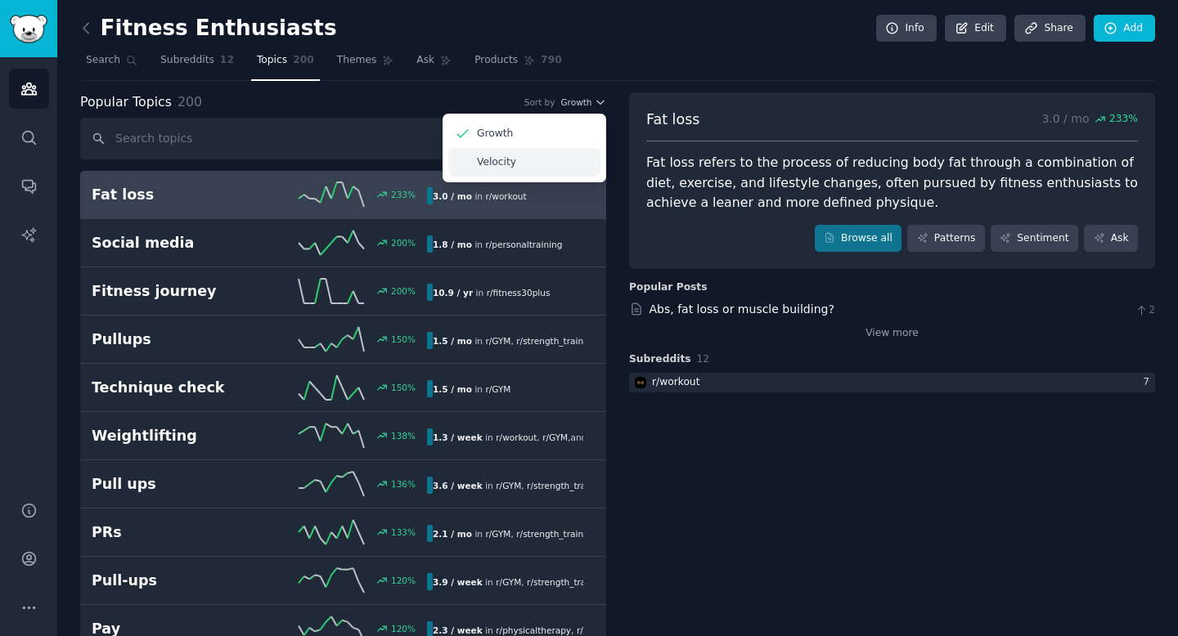
click at [540, 165] on div "Velocity" at bounding box center [524, 162] width 152 height 29
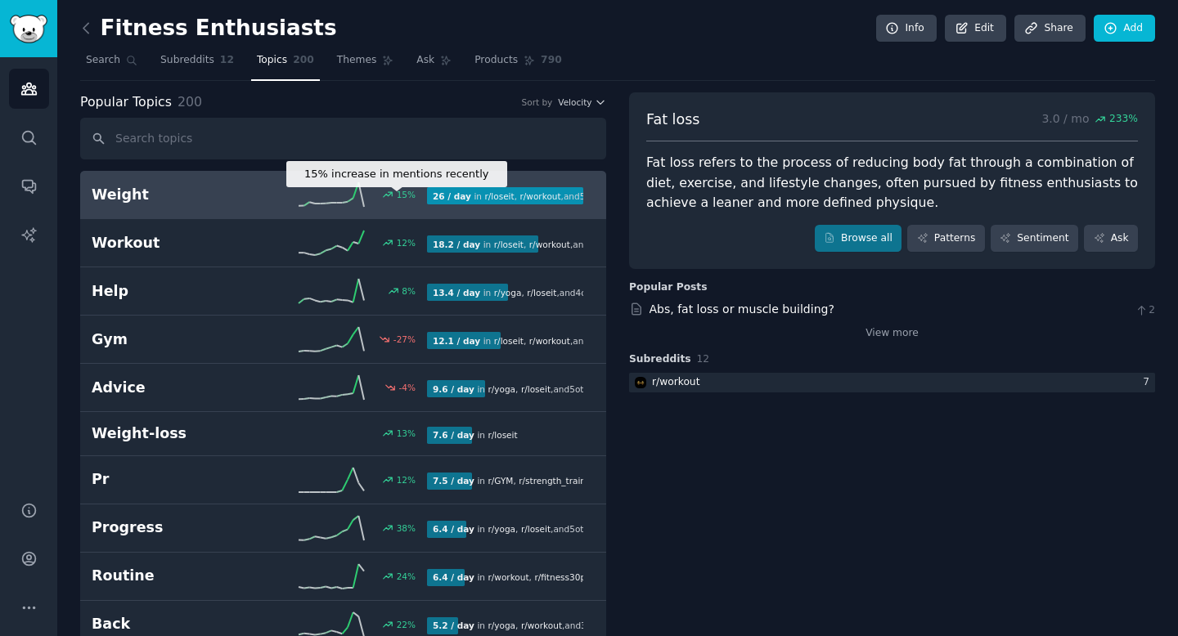
click at [380, 196] on div "15 %" at bounding box center [393, 194] width 46 height 11
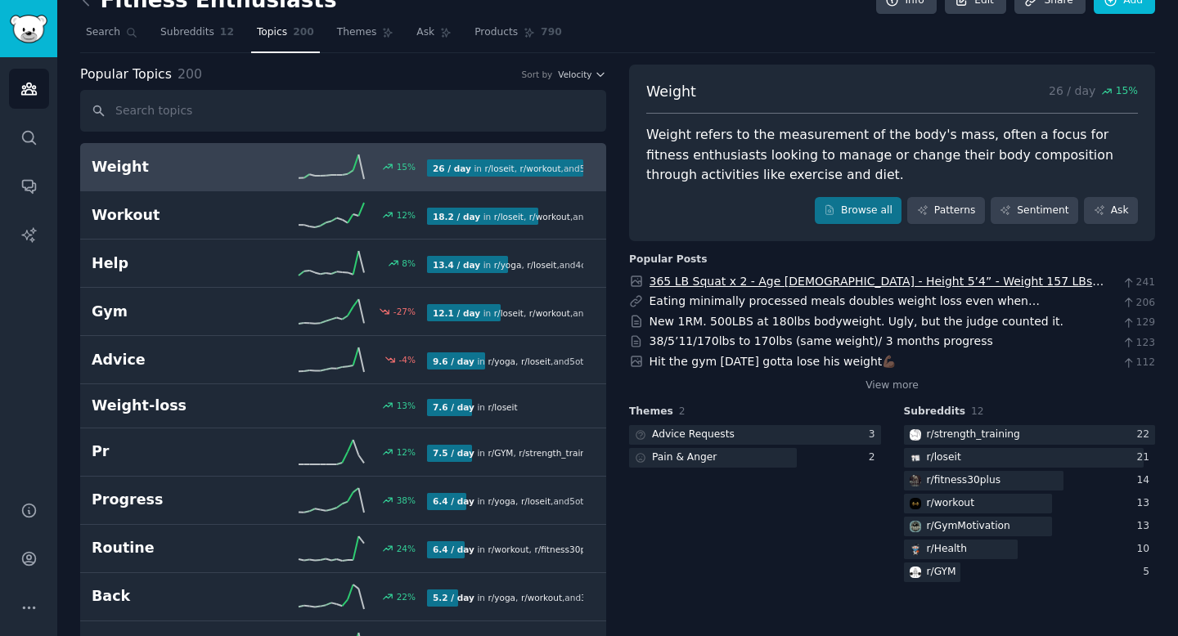
scroll to position [23, 0]
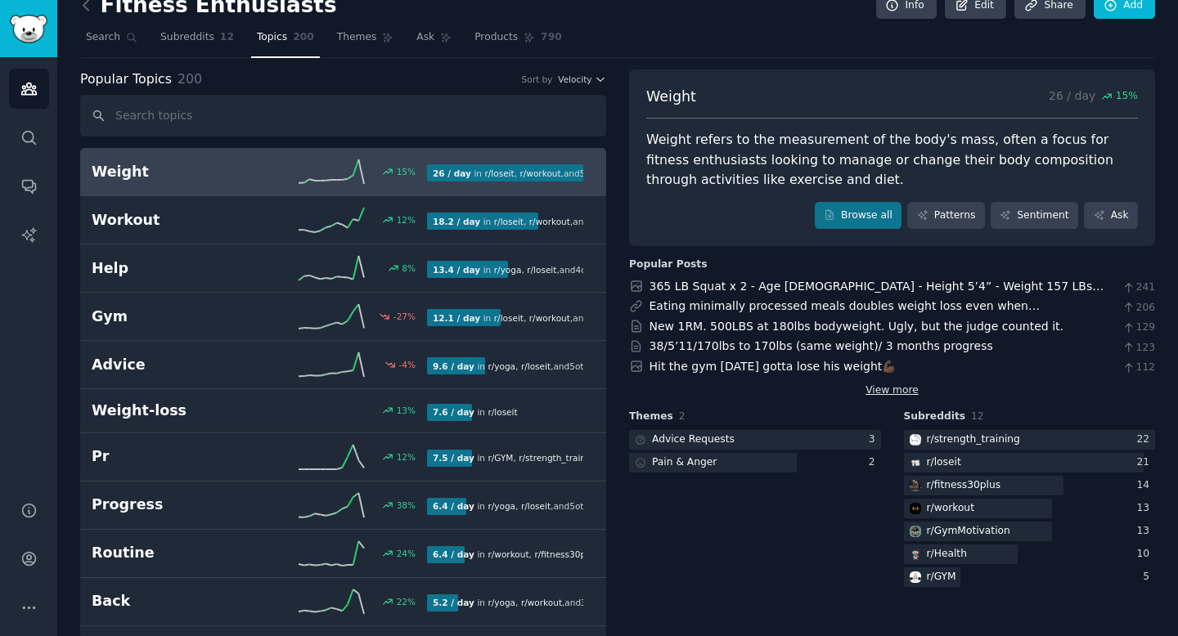
click at [893, 393] on link "View more" at bounding box center [891, 391] width 53 height 15
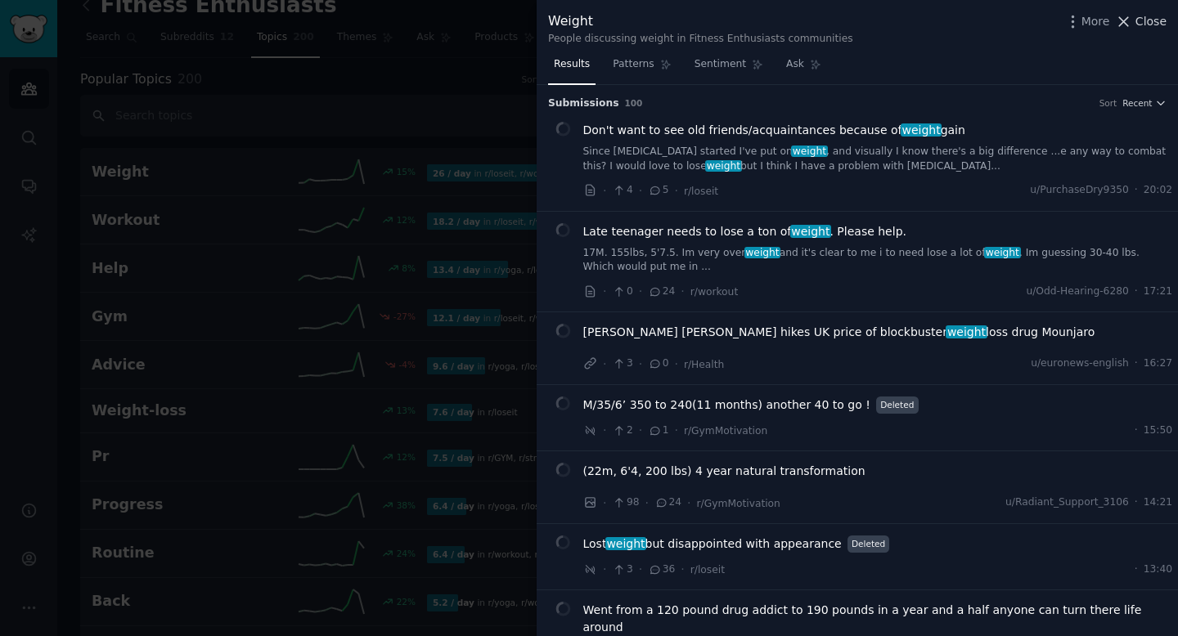
click at [1125, 25] on icon at bounding box center [1123, 21] width 17 height 17
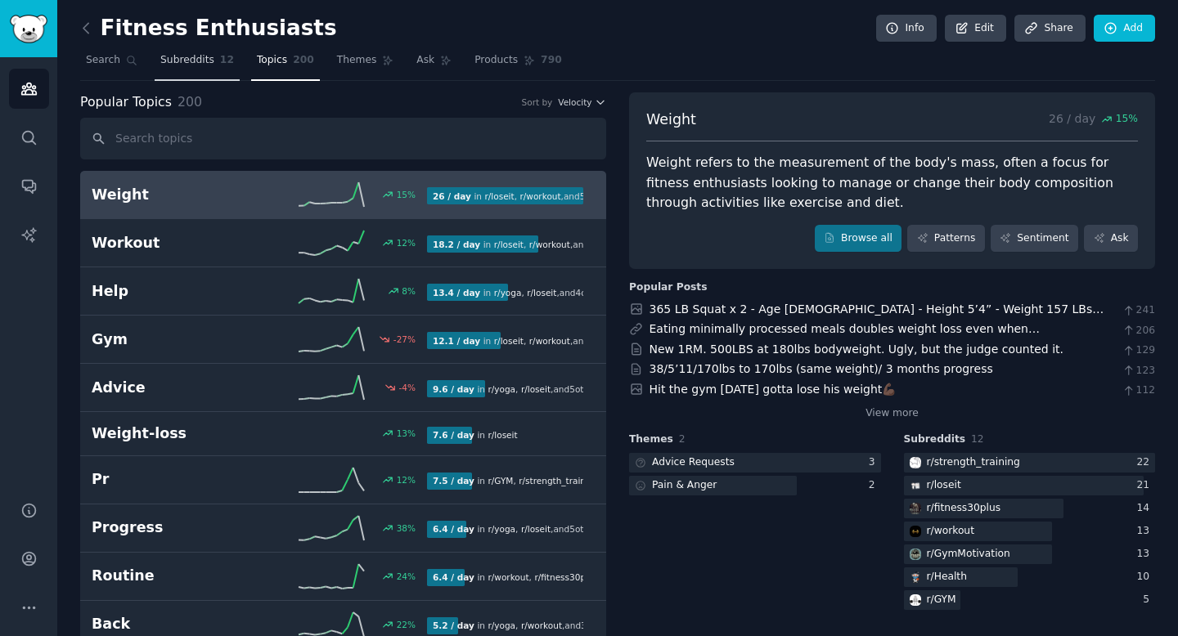
click at [176, 58] on span "Subreddits" at bounding box center [187, 60] width 54 height 15
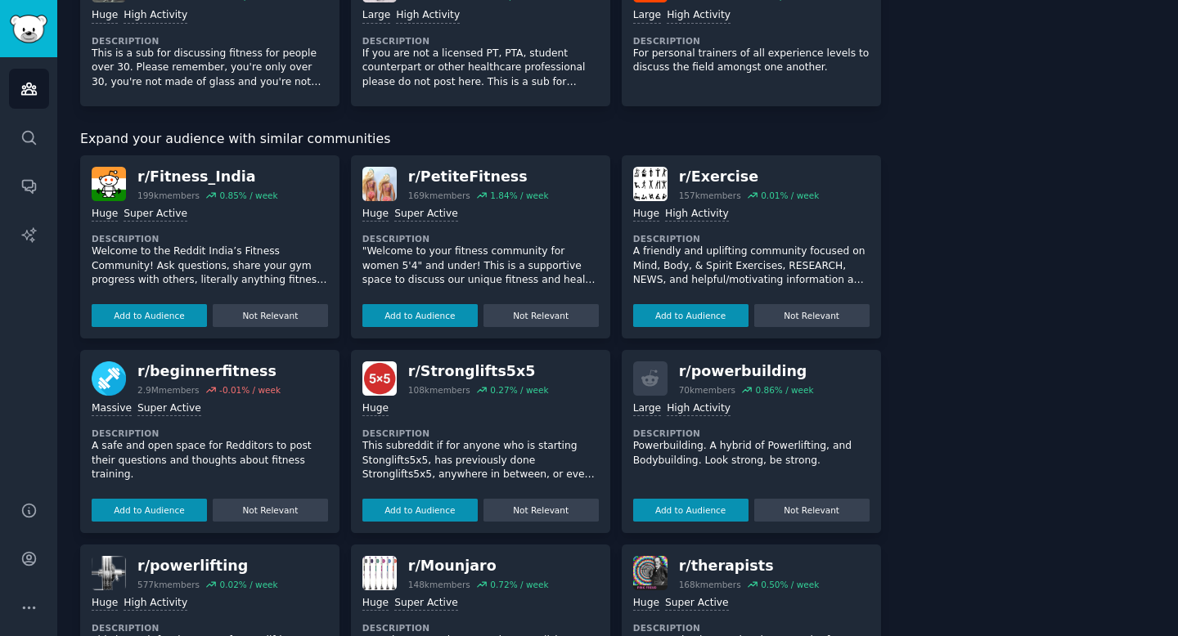
scroll to position [644, 0]
click at [419, 319] on button "Add to Audience" at bounding box center [419, 316] width 115 height 23
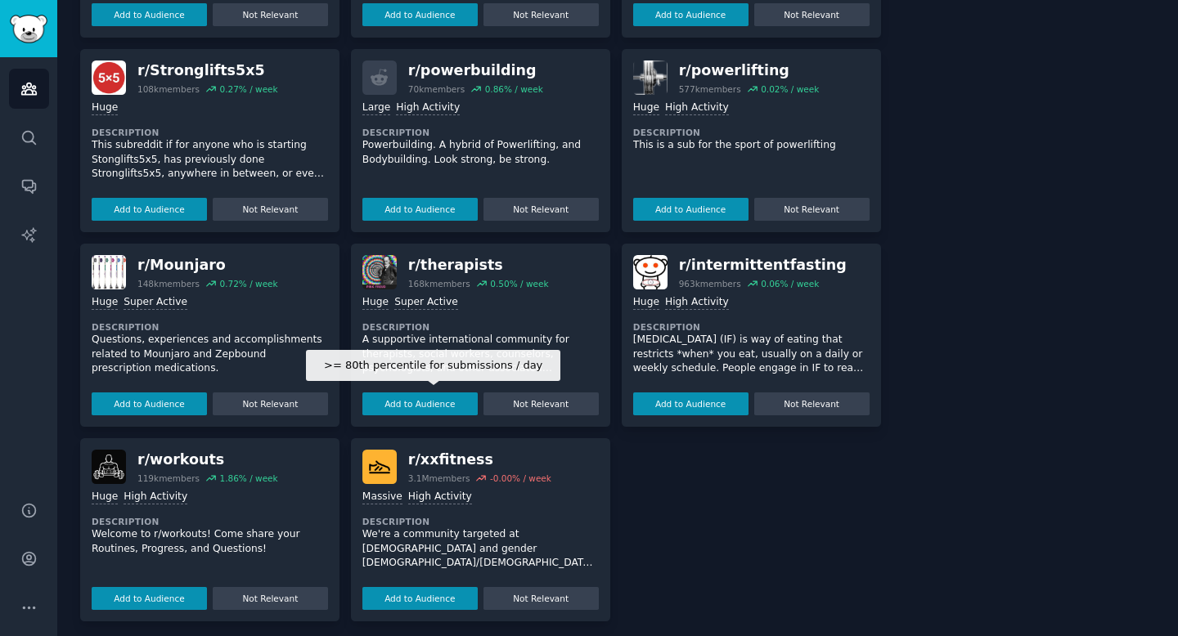
scroll to position [1100, 0]
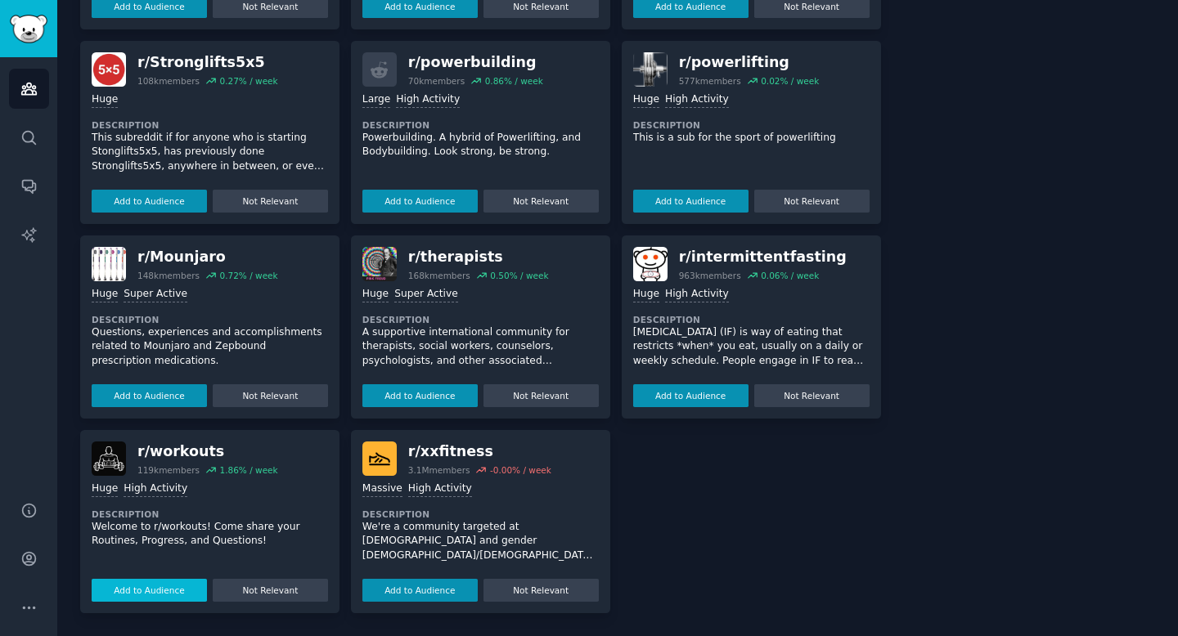
click at [158, 594] on button "Add to Audience" at bounding box center [149, 590] width 115 height 23
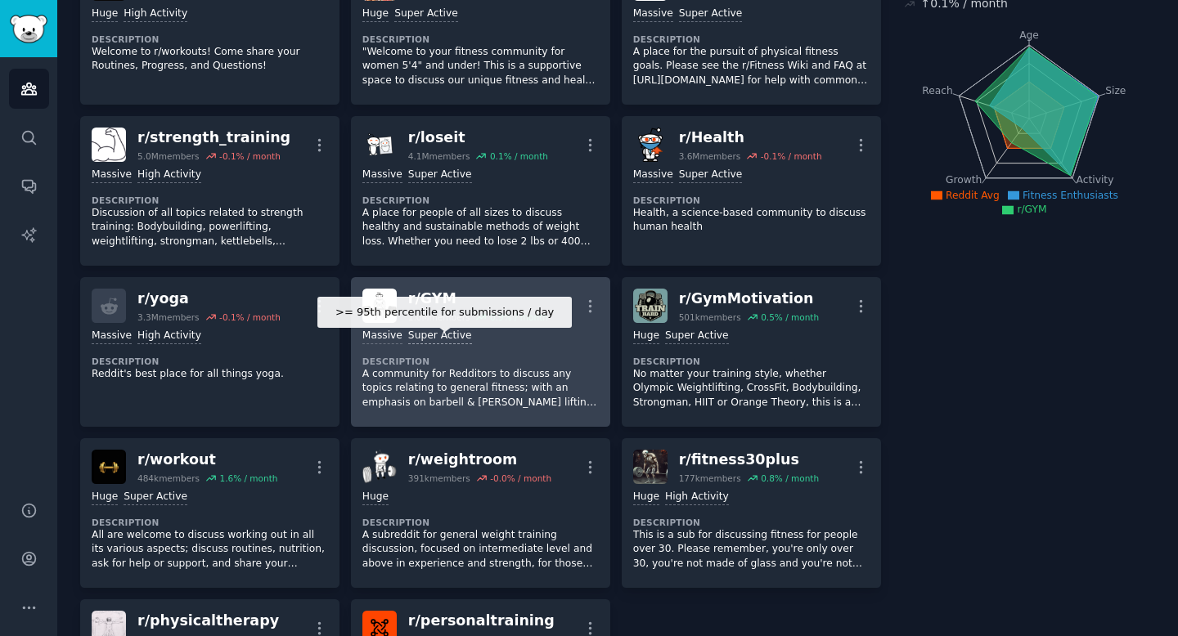
scroll to position [0, 0]
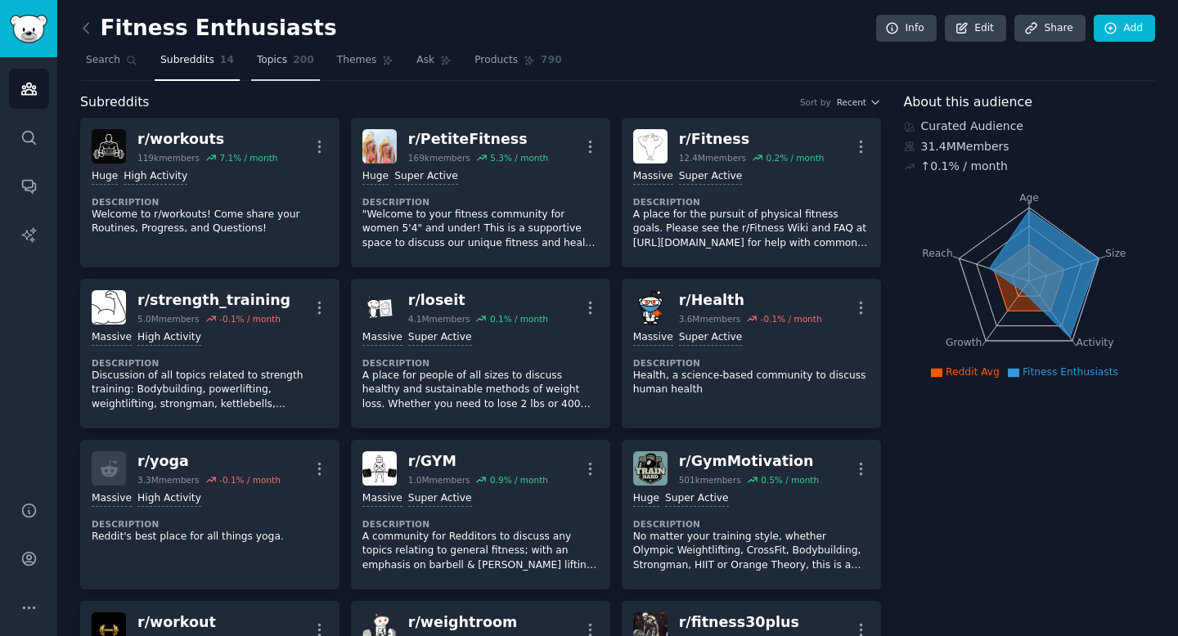
click at [263, 65] on span "Topics" at bounding box center [272, 60] width 30 height 15
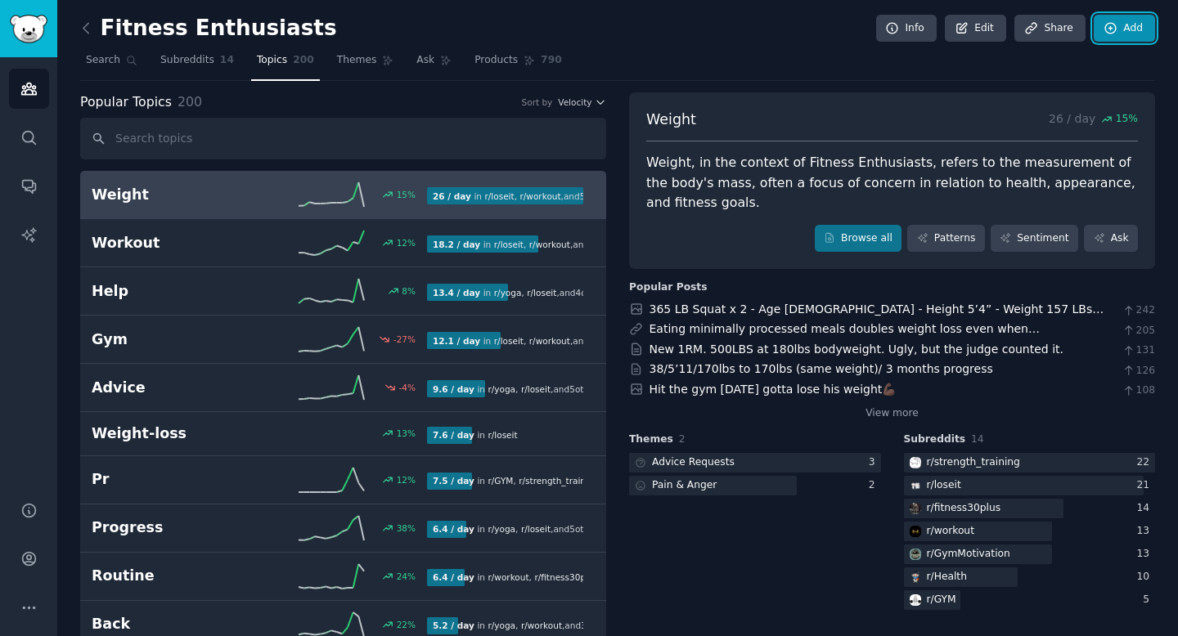
click at [1129, 29] on link "Add" at bounding box center [1124, 29] width 61 height 28
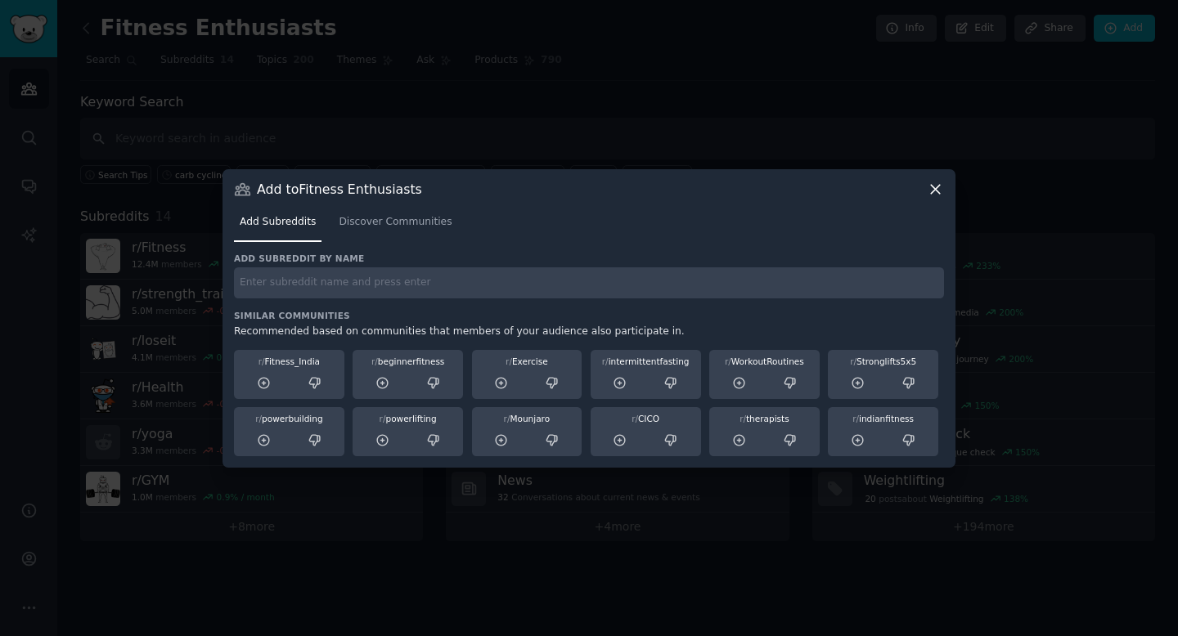
click at [937, 186] on icon at bounding box center [935, 189] width 9 height 9
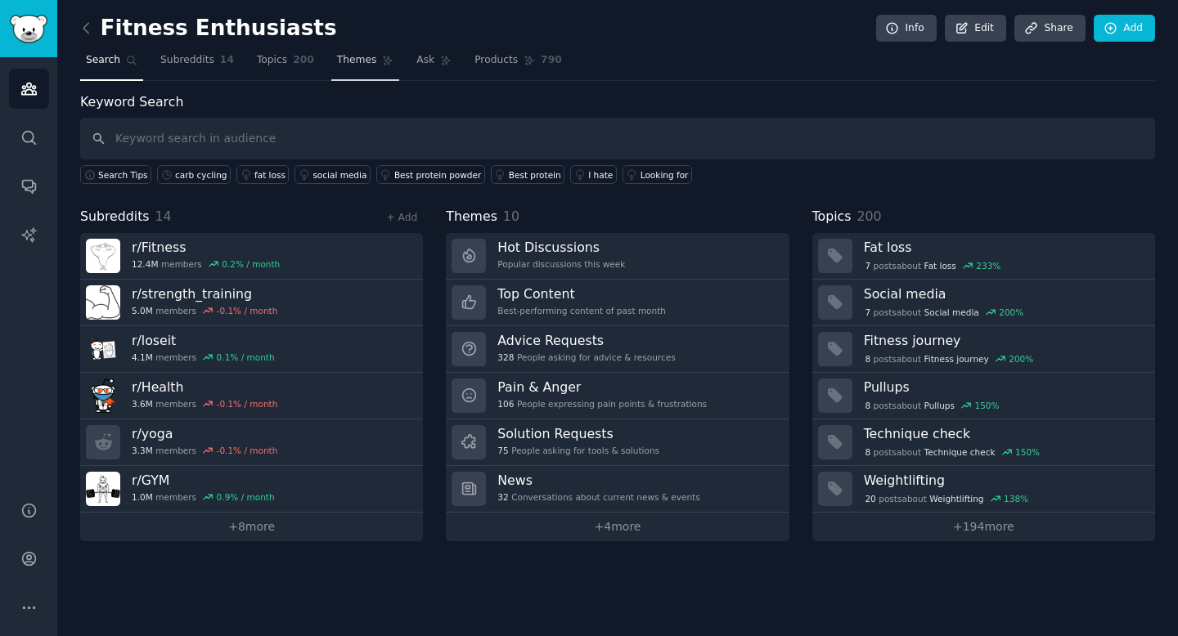
click at [368, 59] on span "Themes" at bounding box center [357, 60] width 40 height 15
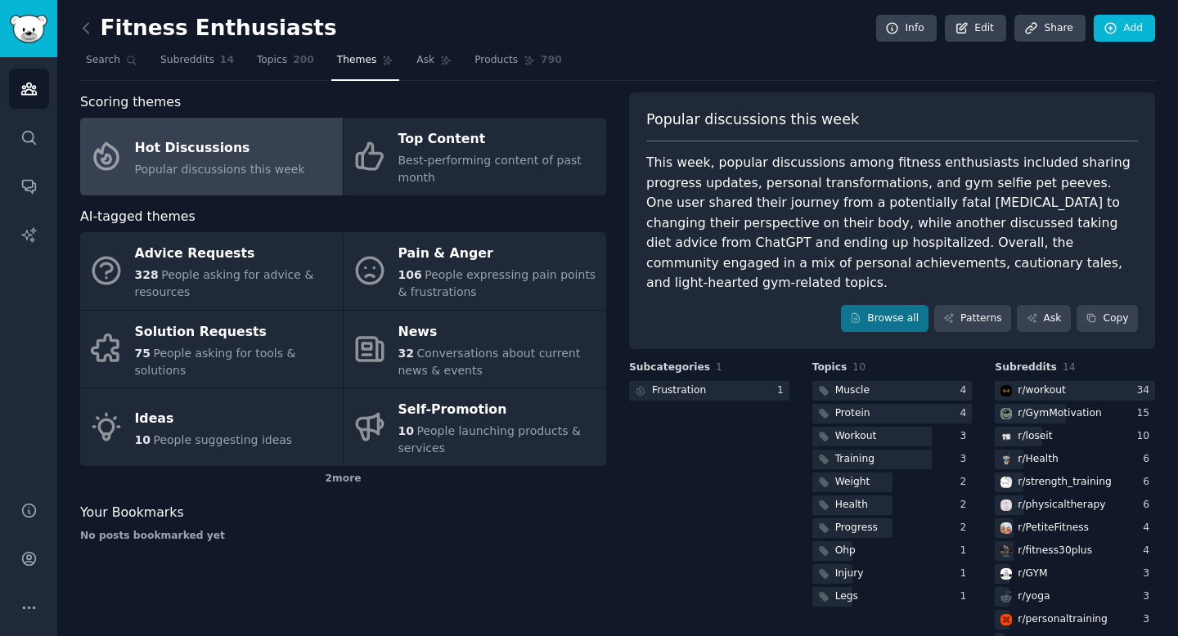
click at [223, 156] on div "Hot Discussions" at bounding box center [220, 148] width 170 height 26
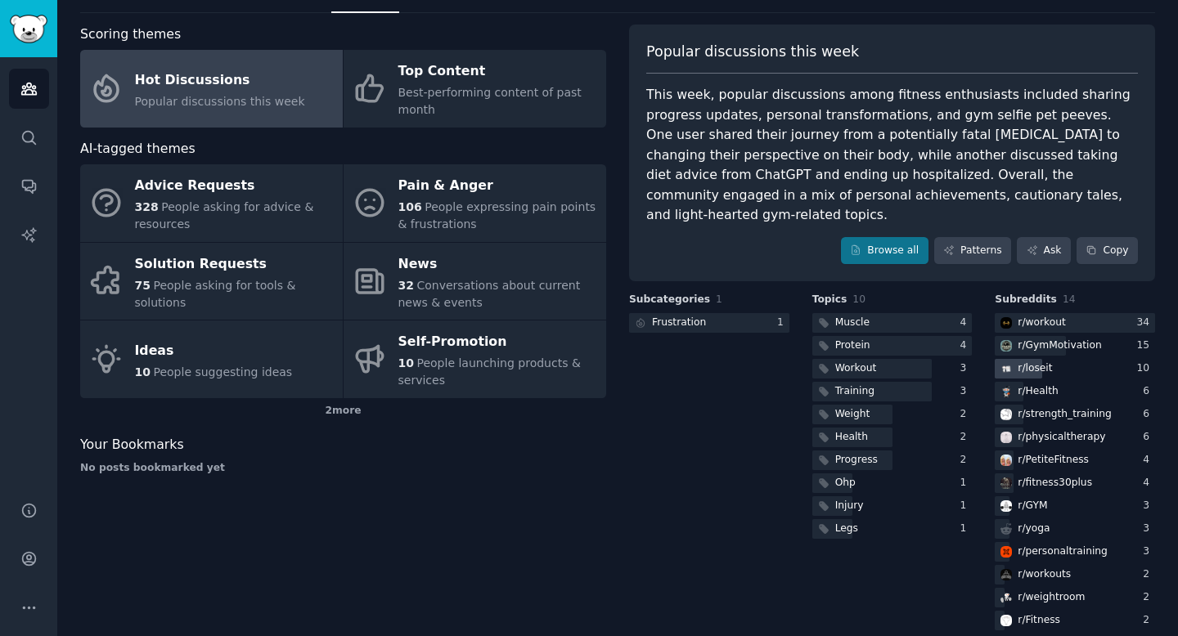
click at [1029, 362] on div "r/ loseit" at bounding box center [1035, 369] width 34 height 15
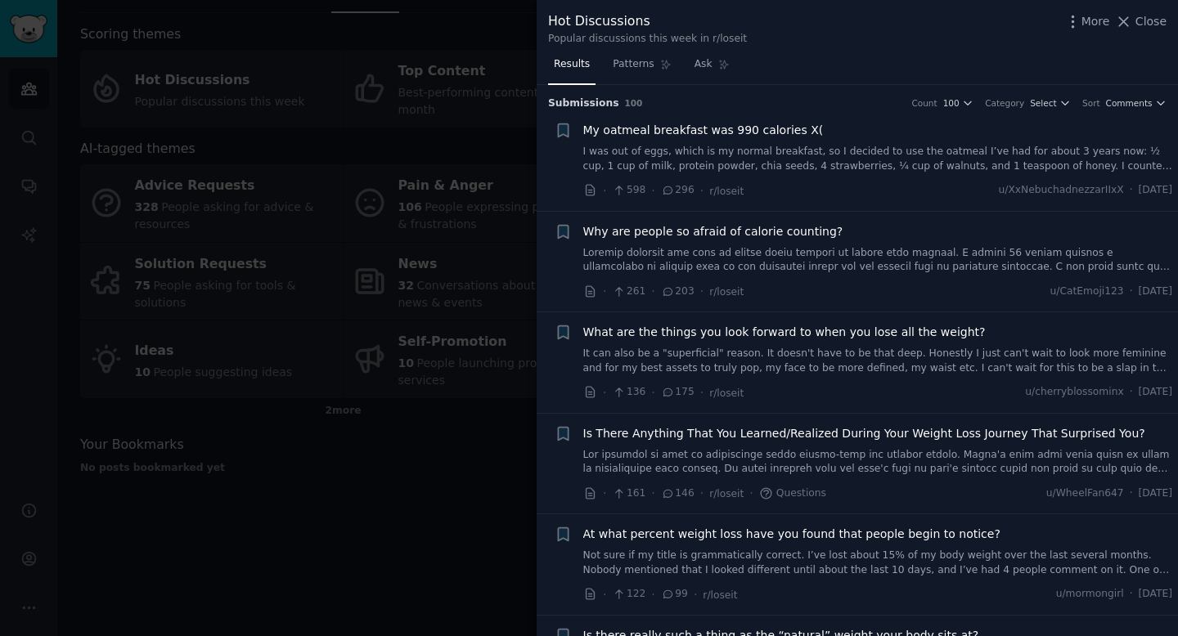
click at [396, 236] on div at bounding box center [589, 318] width 1178 height 636
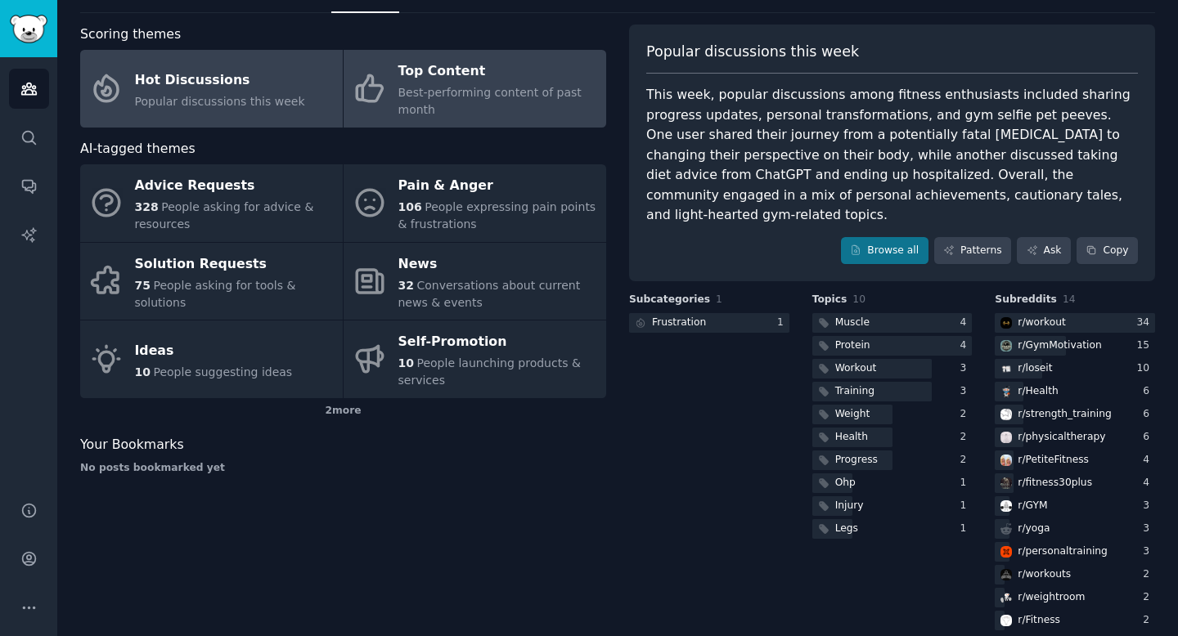
click at [416, 82] on div "Top Content" at bounding box center [498, 72] width 200 height 26
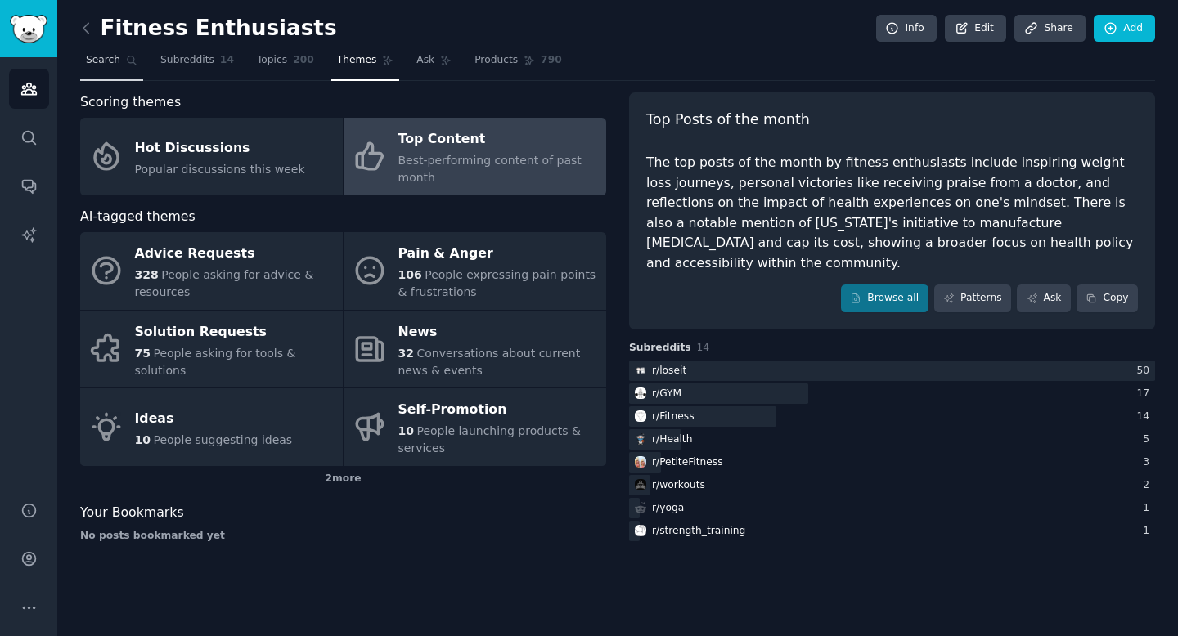
click at [137, 61] on link "Search" at bounding box center [111, 64] width 63 height 34
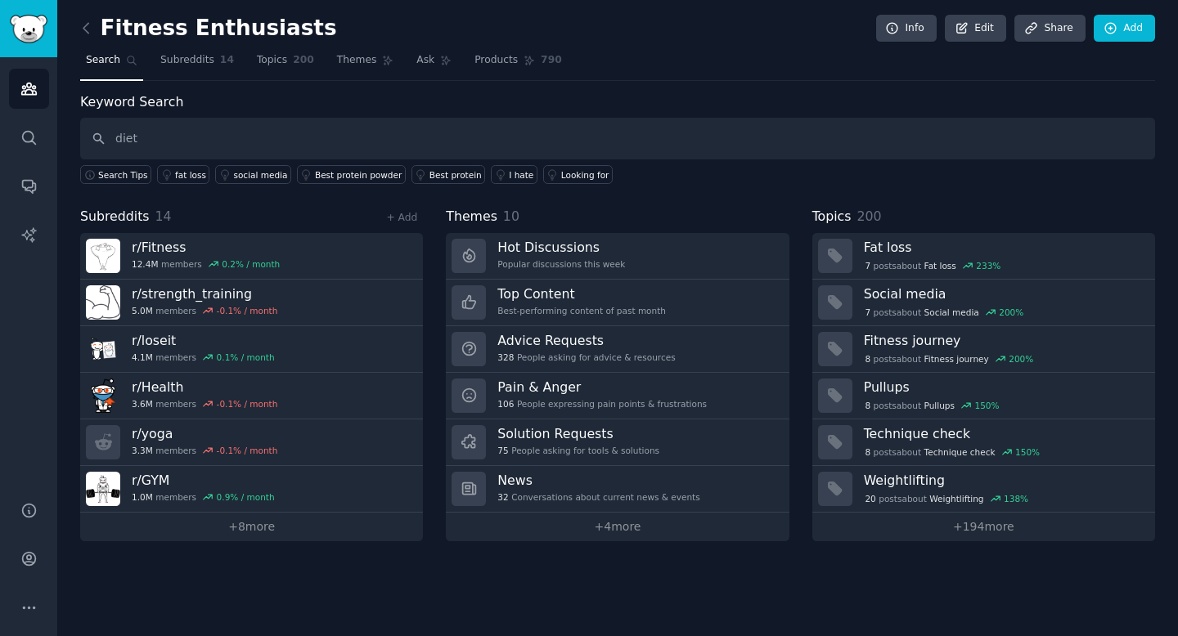
type input "diet"
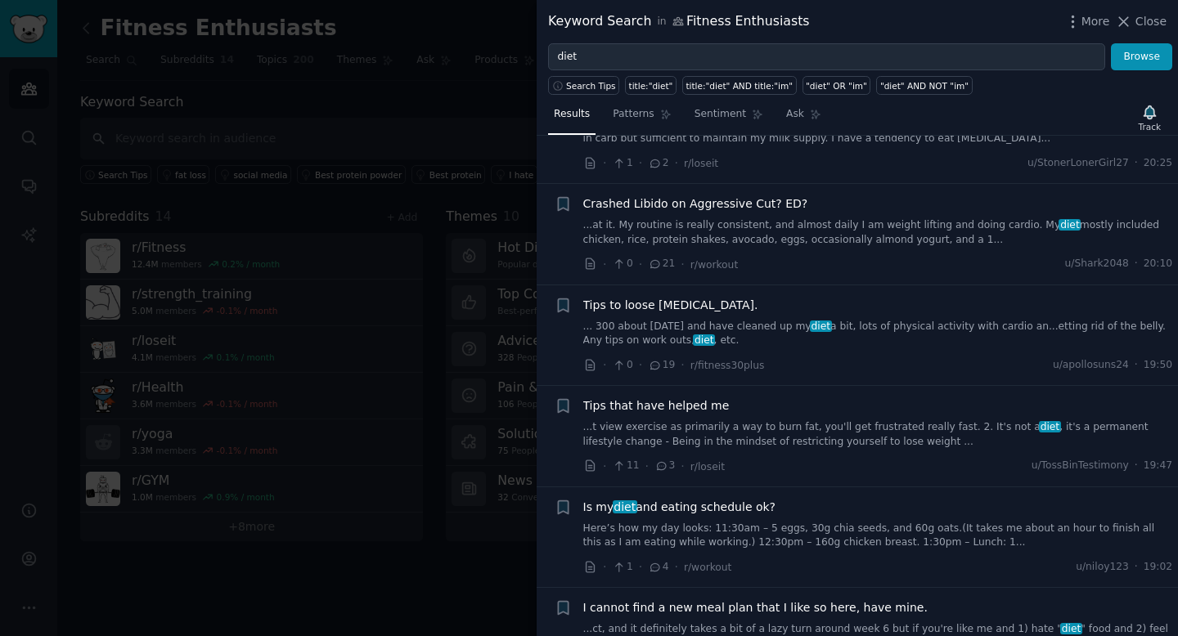
scroll to position [281, 0]
click at [402, 293] on div at bounding box center [589, 318] width 1178 height 636
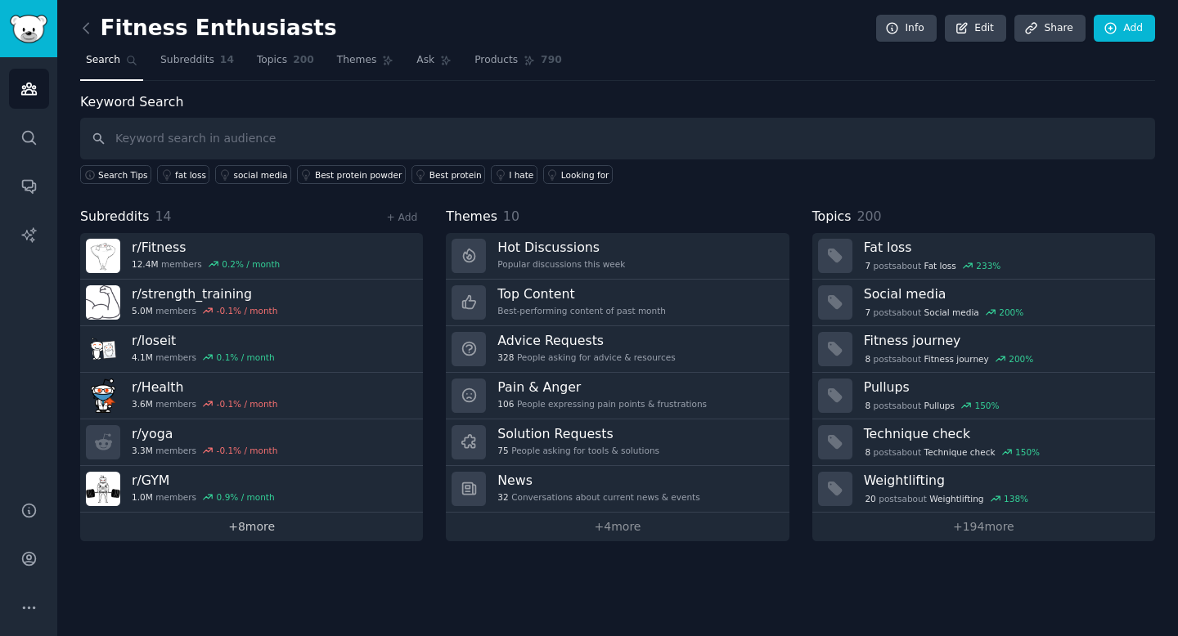
click at [243, 519] on link "+ 8 more" at bounding box center [251, 527] width 343 height 29
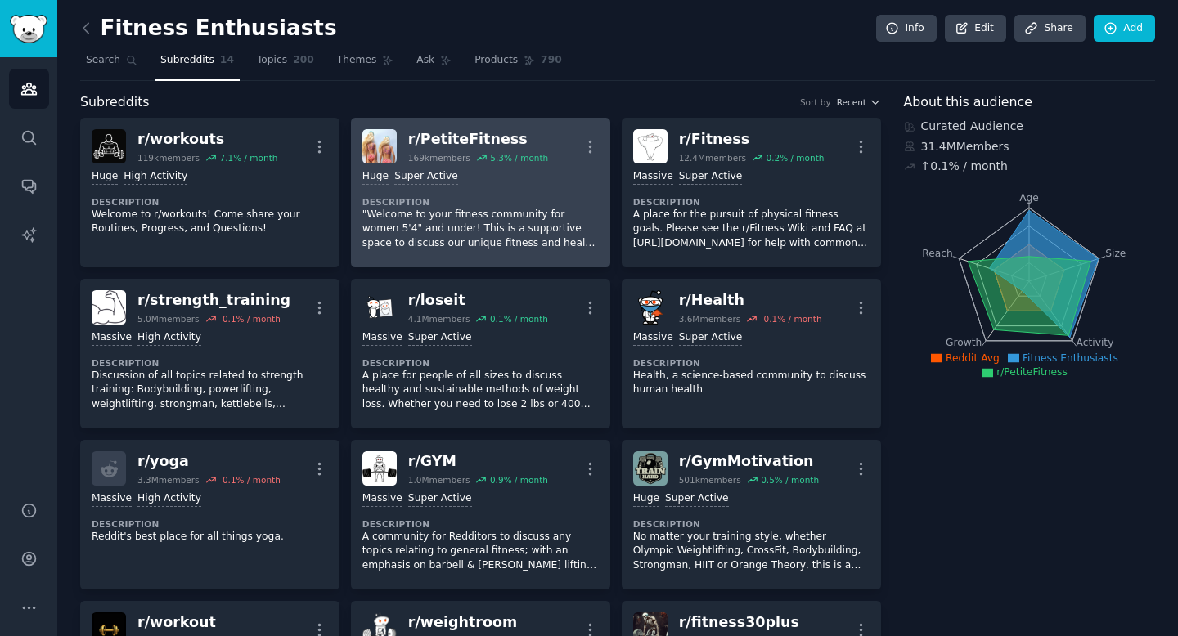
click at [464, 198] on dt "Description" at bounding box center [480, 201] width 236 height 11
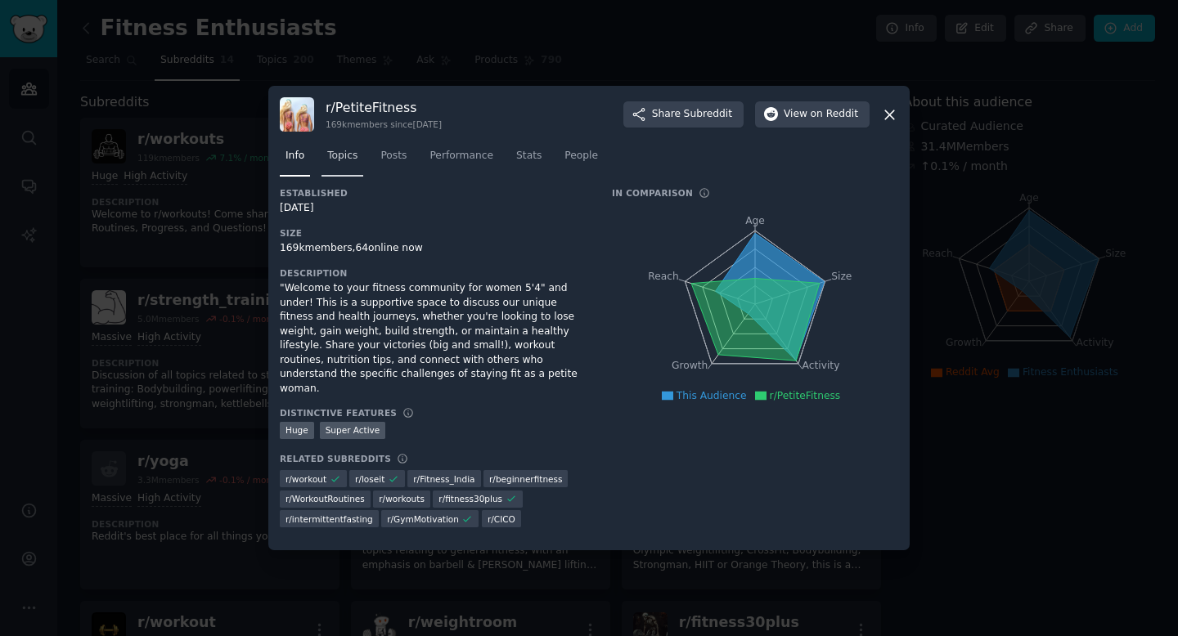
click at [340, 159] on span "Topics" at bounding box center [342, 156] width 30 height 15
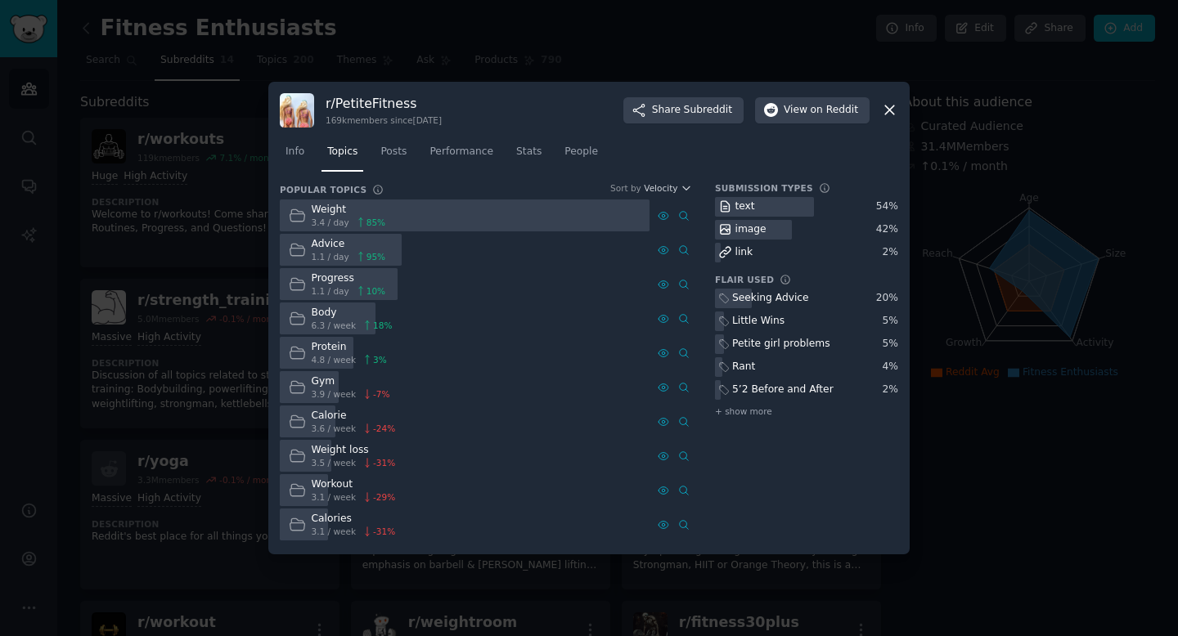
click at [348, 213] on div "Weight" at bounding box center [349, 210] width 74 height 15
click at [393, 218] on div at bounding box center [465, 216] width 370 height 32
click at [201, 249] on div at bounding box center [589, 318] width 1178 height 636
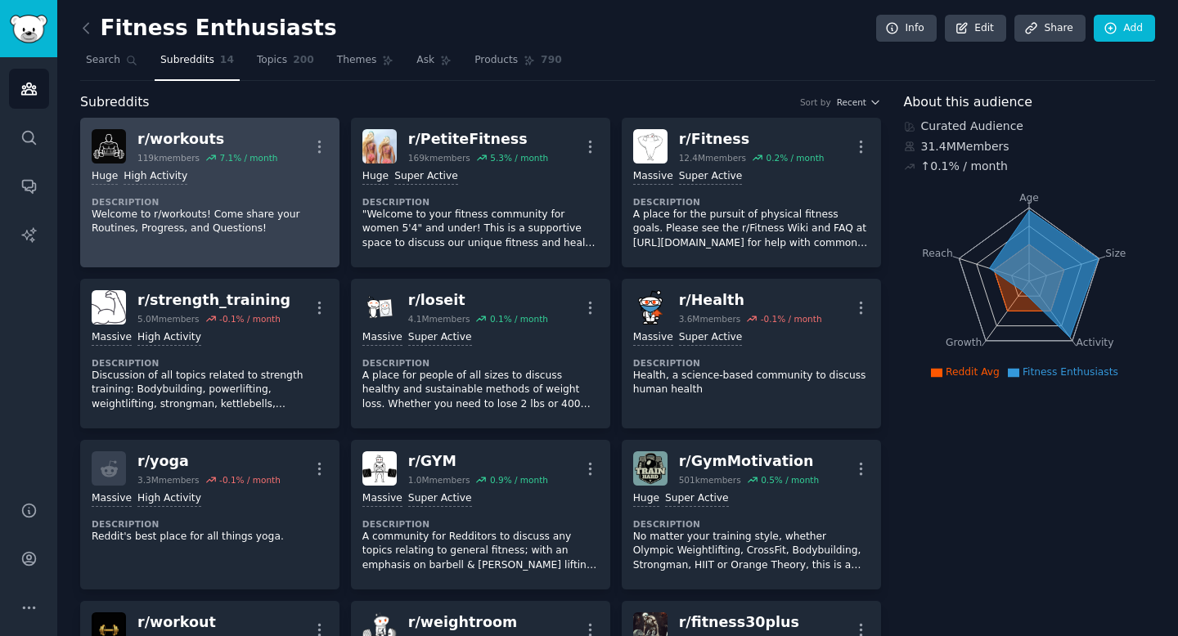
click at [215, 205] on dt "Description" at bounding box center [210, 201] width 236 height 11
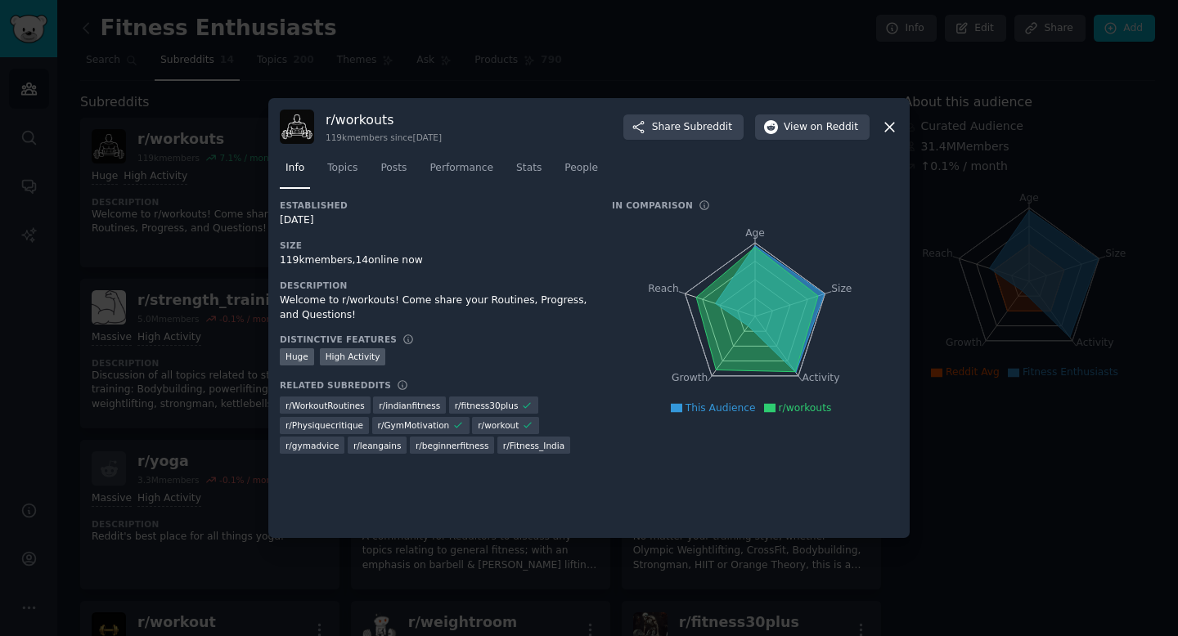
click at [887, 120] on icon at bounding box center [889, 127] width 17 height 17
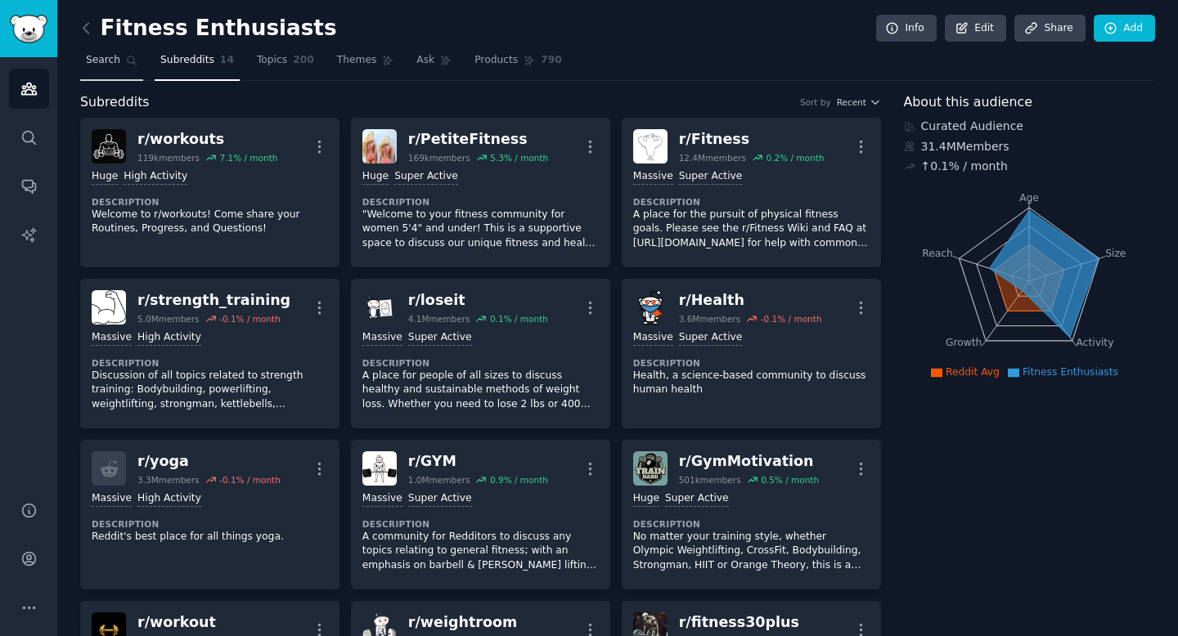
click at [128, 64] on icon at bounding box center [131, 60] width 11 height 11
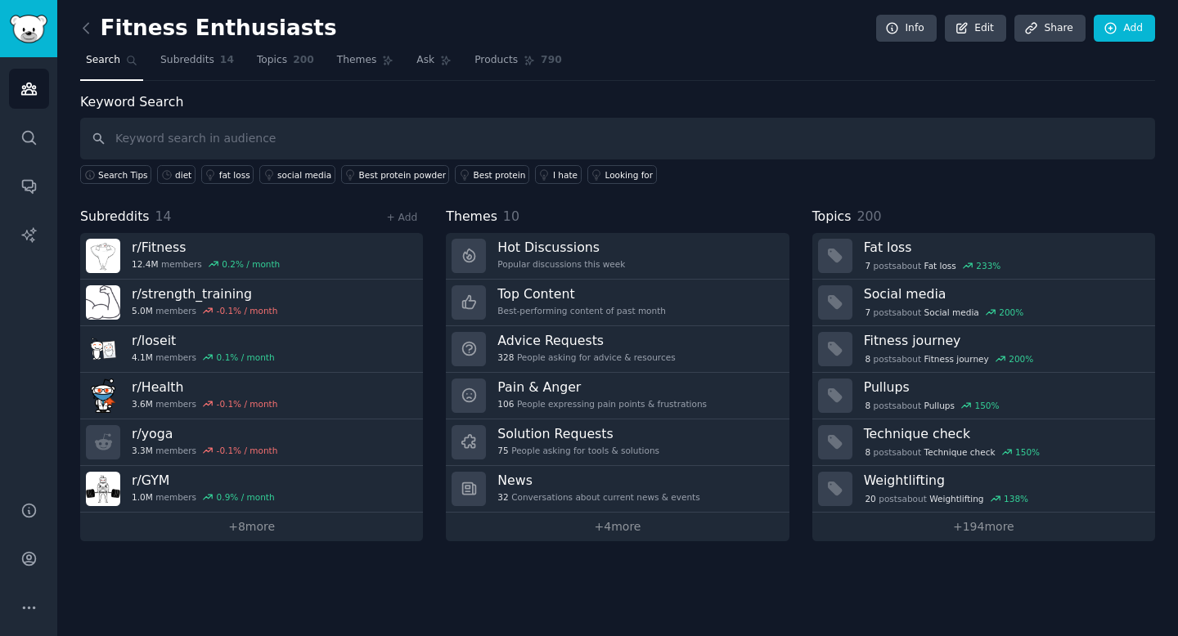
click at [233, 151] on input "text" at bounding box center [617, 139] width 1075 height 42
type input "food"
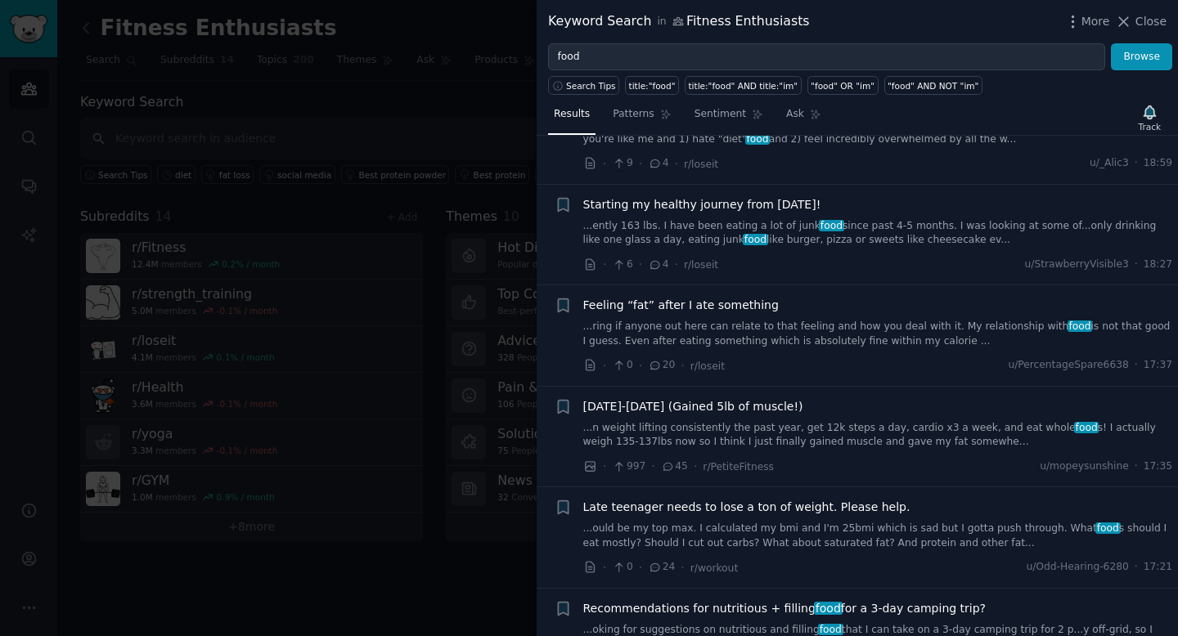
scroll to position [383, 0]
click at [299, 286] on div at bounding box center [589, 318] width 1178 height 636
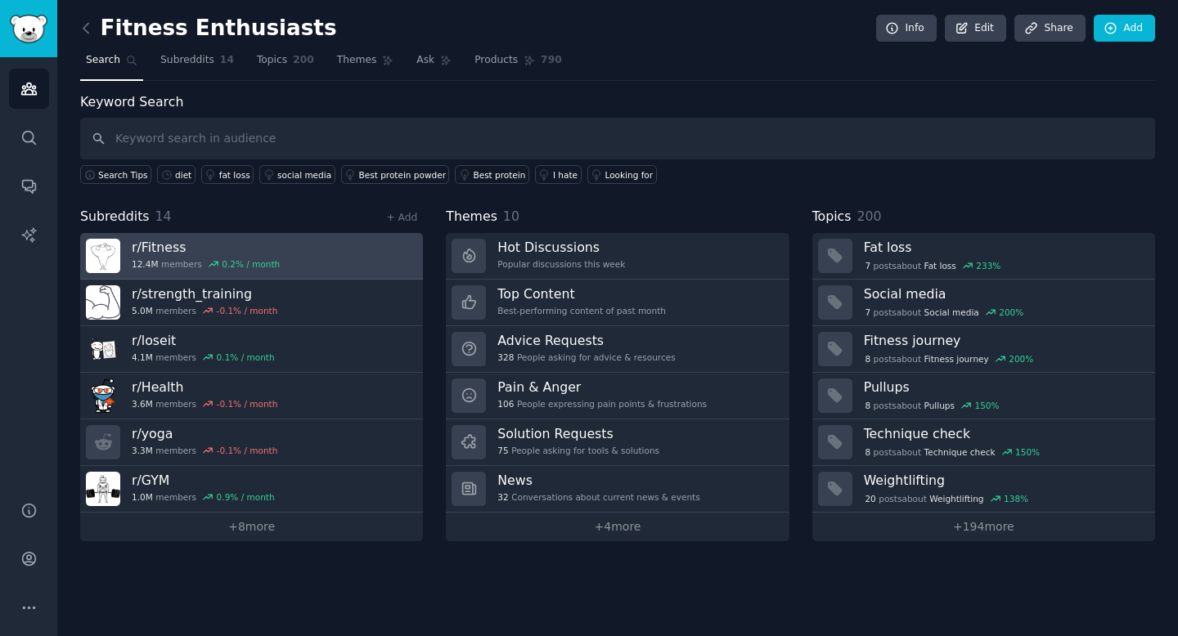
click at [198, 258] on div "r/ Fitness 12.4M members 0.2 % / month" at bounding box center [206, 256] width 148 height 34
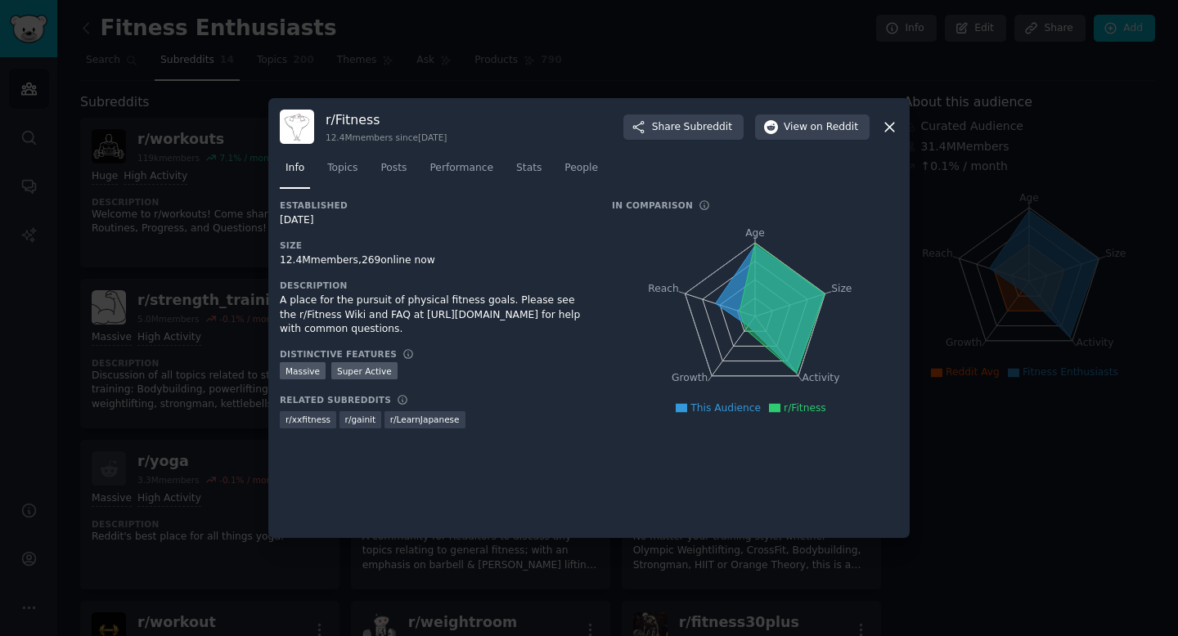
click at [892, 129] on icon at bounding box center [889, 127] width 9 height 9
